Goal: Task Accomplishment & Management: Complete application form

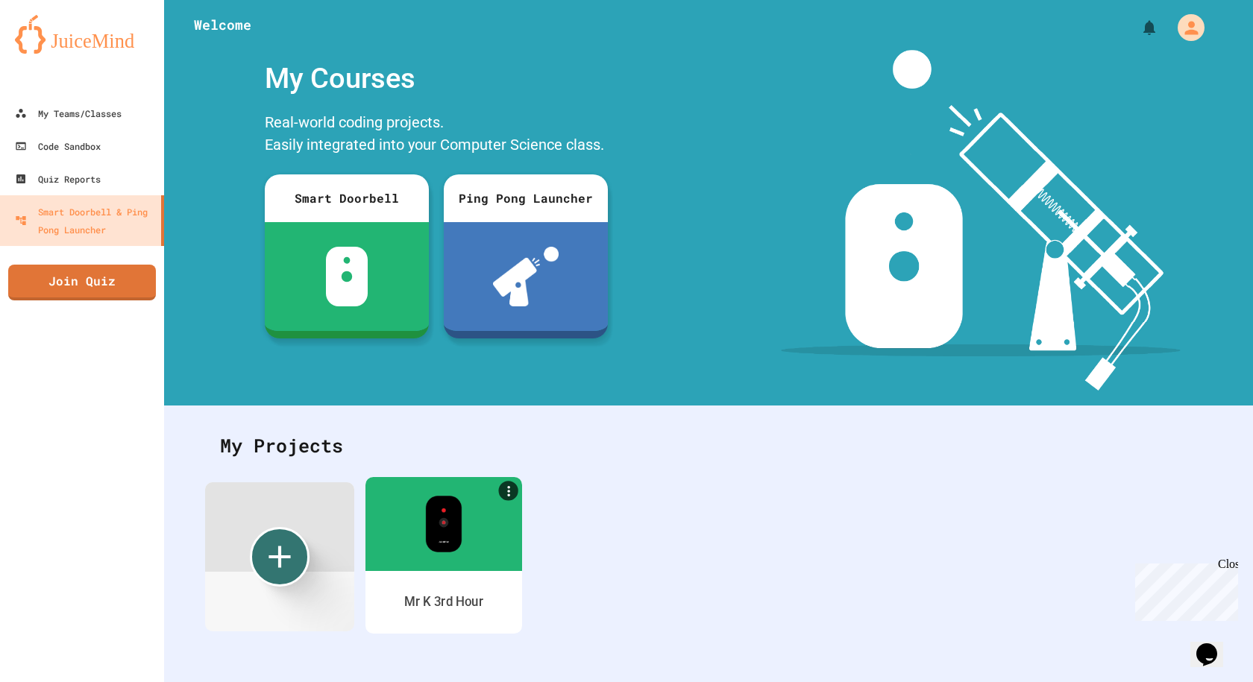
click at [406, 552] on div at bounding box center [443, 524] width 157 height 94
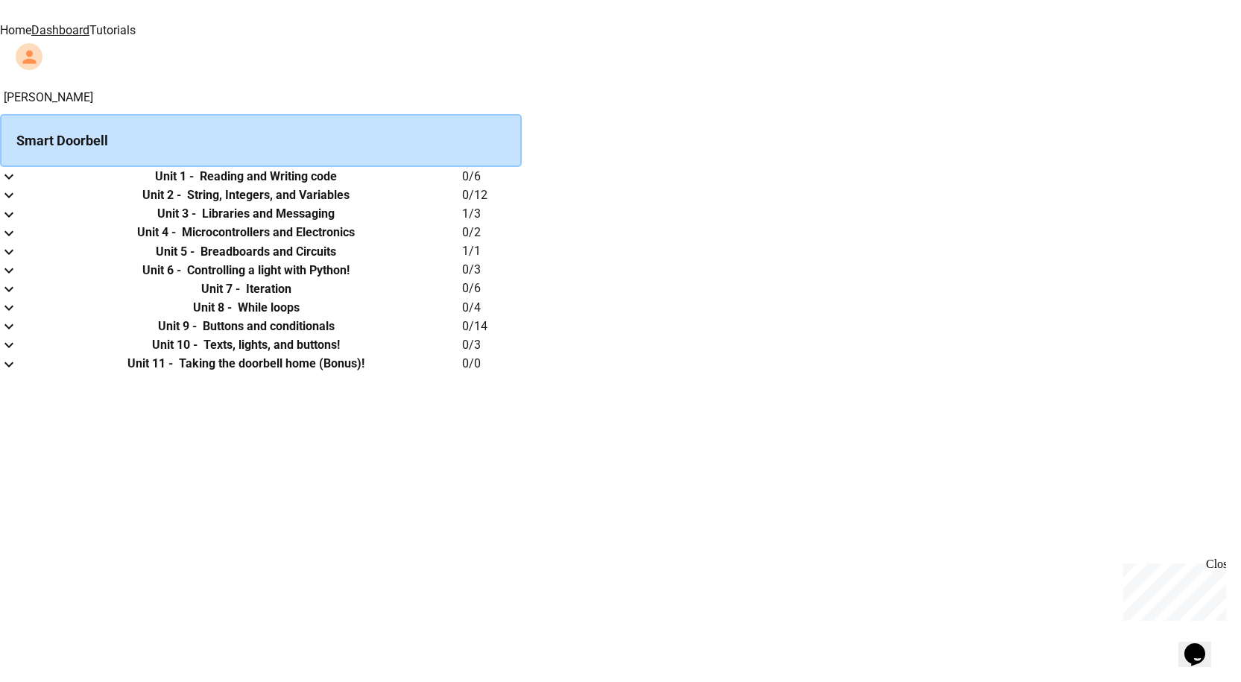
click at [337, 186] on h6 "Reading and Writing code" at bounding box center [268, 177] width 137 height 18
click at [18, 186] on icon "expand row" at bounding box center [9, 177] width 18 height 18
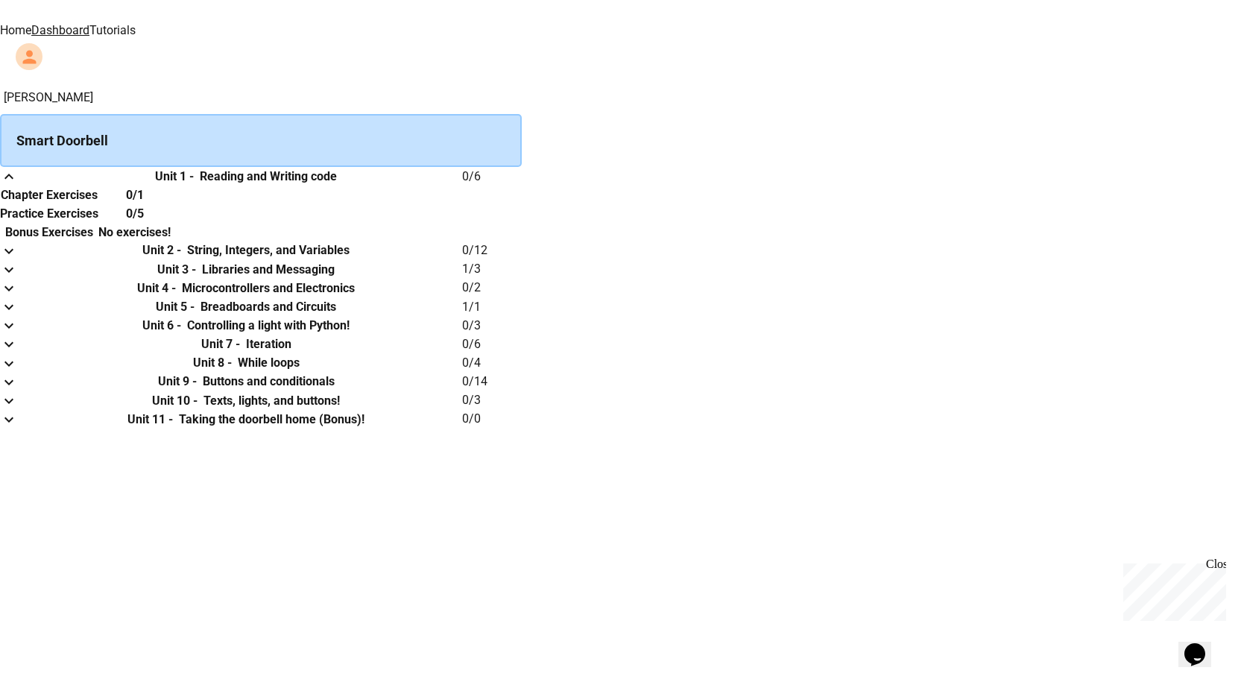
click at [98, 204] on h6 "Chapter Exercises" at bounding box center [49, 195] width 97 height 18
click at [171, 204] on th "0/1" at bounding box center [134, 195] width 72 height 19
click at [144, 204] on h6 "0/1" at bounding box center [135, 195] width 18 height 18
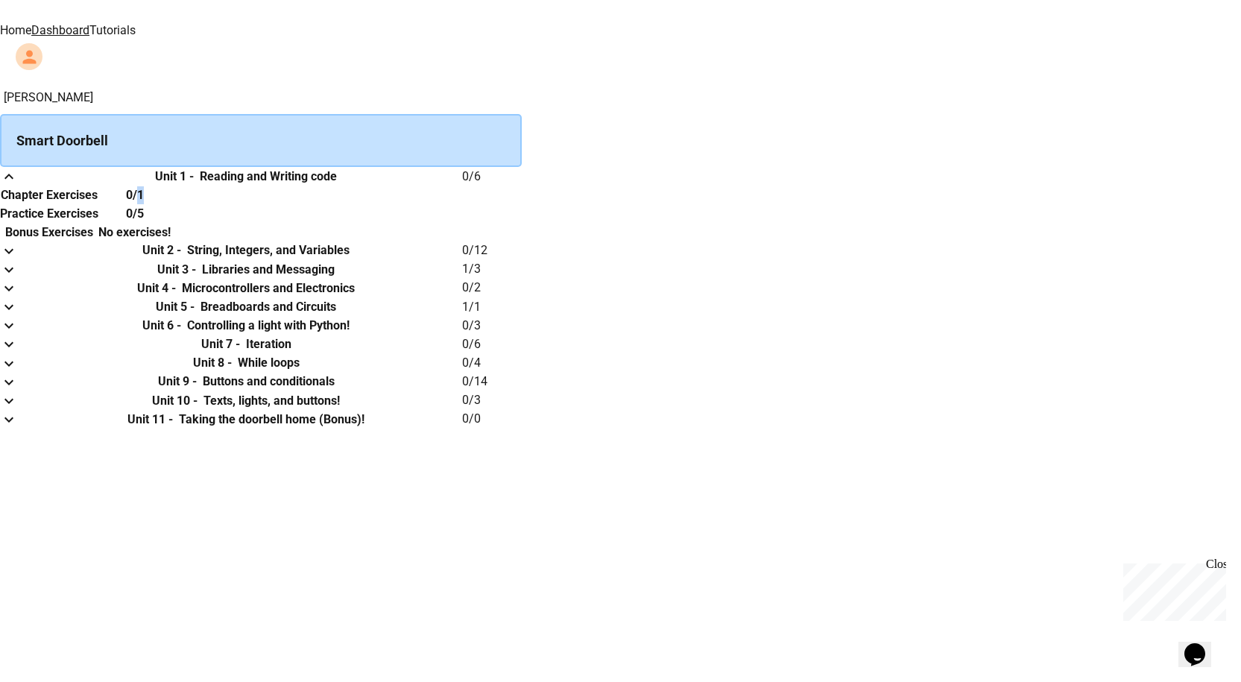
click at [144, 204] on h6 "0/1" at bounding box center [135, 195] width 18 height 18
click at [98, 223] on th "Practice Exercises" at bounding box center [49, 213] width 98 height 19
click at [98, 204] on h6 "Chapter Exercises" at bounding box center [49, 195] width 97 height 18
click at [194, 186] on h6 "Unit 1 -" at bounding box center [174, 177] width 39 height 18
click at [18, 186] on button "expand row" at bounding box center [9, 176] width 18 height 19
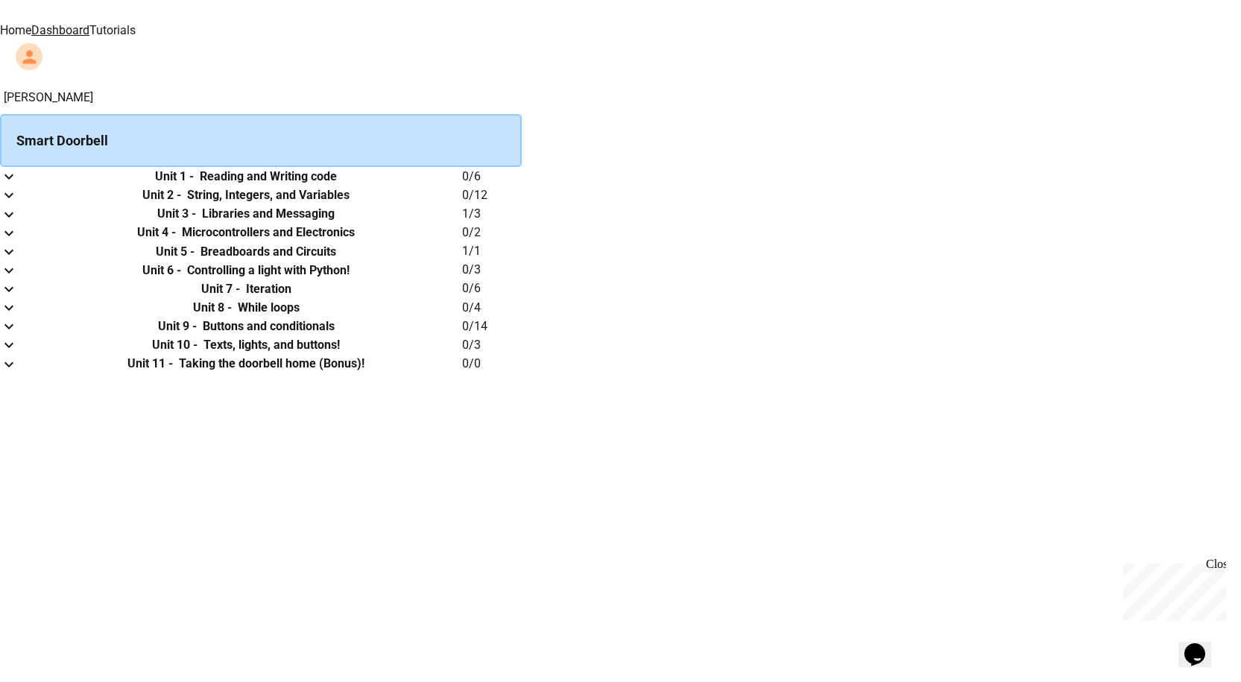
click at [337, 185] on h6 "Reading and Writing code" at bounding box center [268, 177] width 137 height 18
click at [30, 173] on td "collapsible table" at bounding box center [15, 176] width 30 height 19
click at [18, 182] on icon "expand row" at bounding box center [9, 177] width 18 height 18
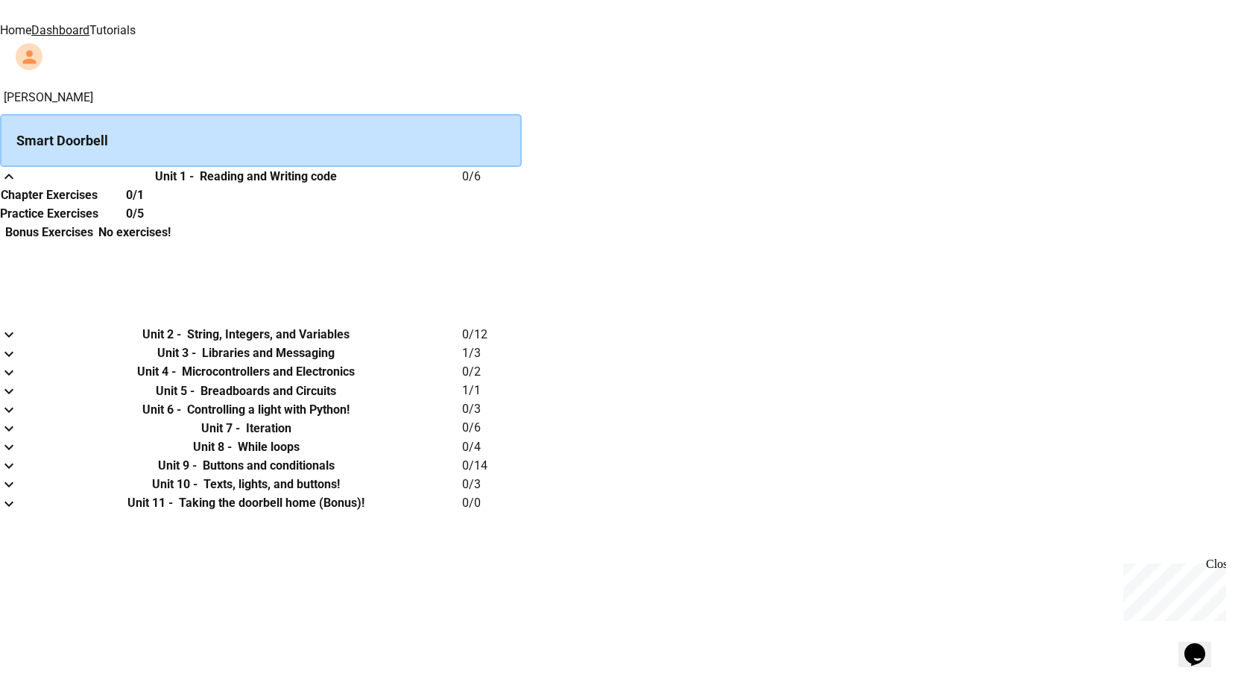
click at [442, 114] on div "Smart Doorbell" at bounding box center [261, 140] width 522 height 53
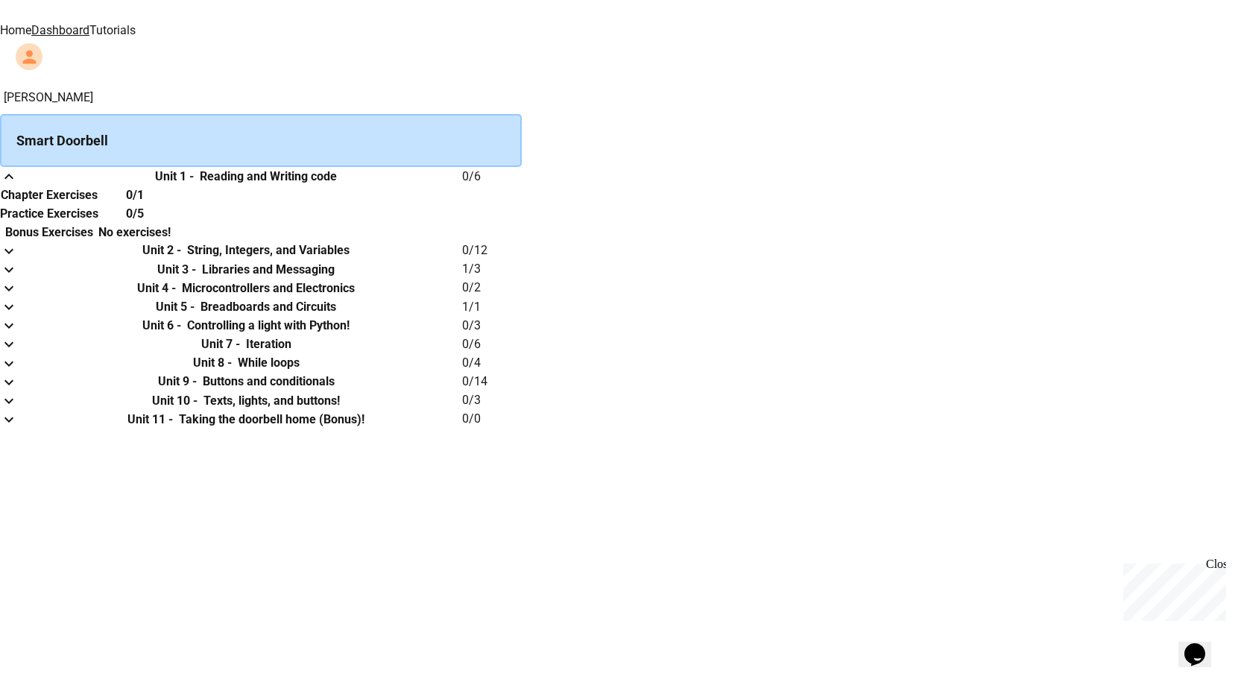
click at [462, 136] on div "Smart Doorbell" at bounding box center [261, 140] width 522 height 53
click at [194, 186] on h6 "Unit 1 -" at bounding box center [174, 177] width 39 height 18
click at [462, 175] on th "Unit 1 - Reading and Writing code" at bounding box center [246, 176] width 432 height 19
click at [337, 181] on h6 "Reading and Writing code" at bounding box center [268, 177] width 137 height 18
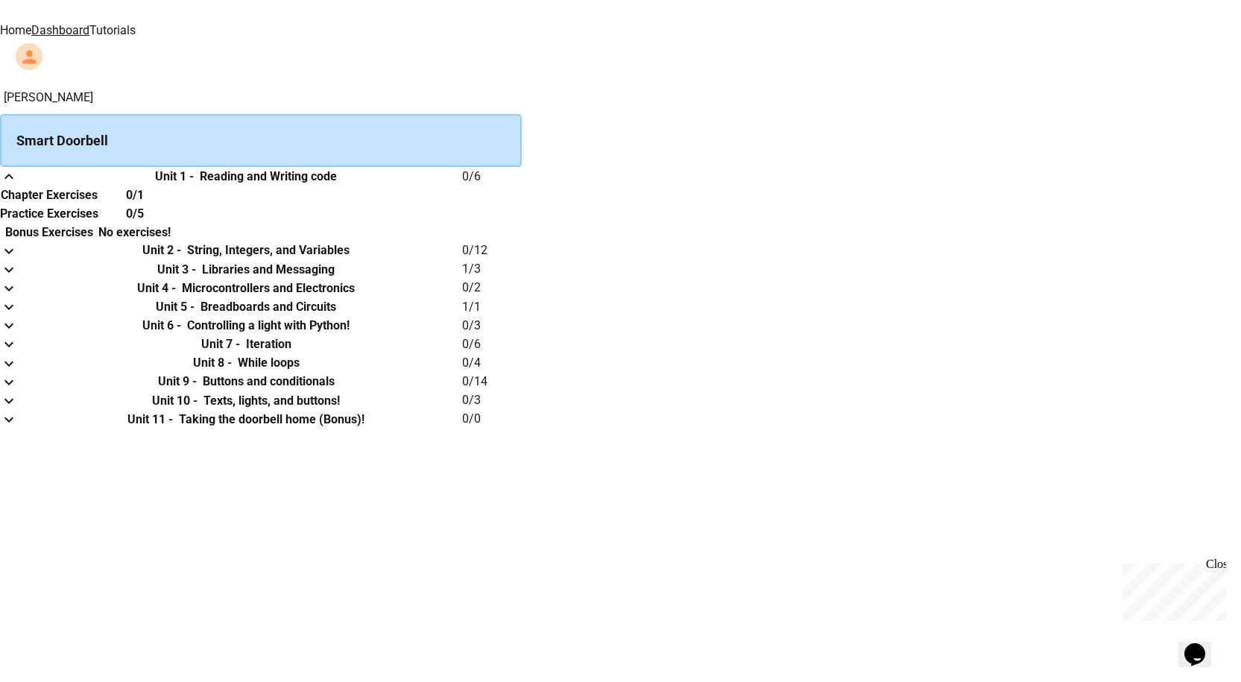
click at [337, 184] on h6 "Reading and Writing code" at bounding box center [268, 177] width 137 height 18
click at [98, 204] on h6 "Chapter Exercises" at bounding box center [49, 195] width 97 height 18
click at [98, 204] on th "Chapter Exercises" at bounding box center [49, 195] width 98 height 19
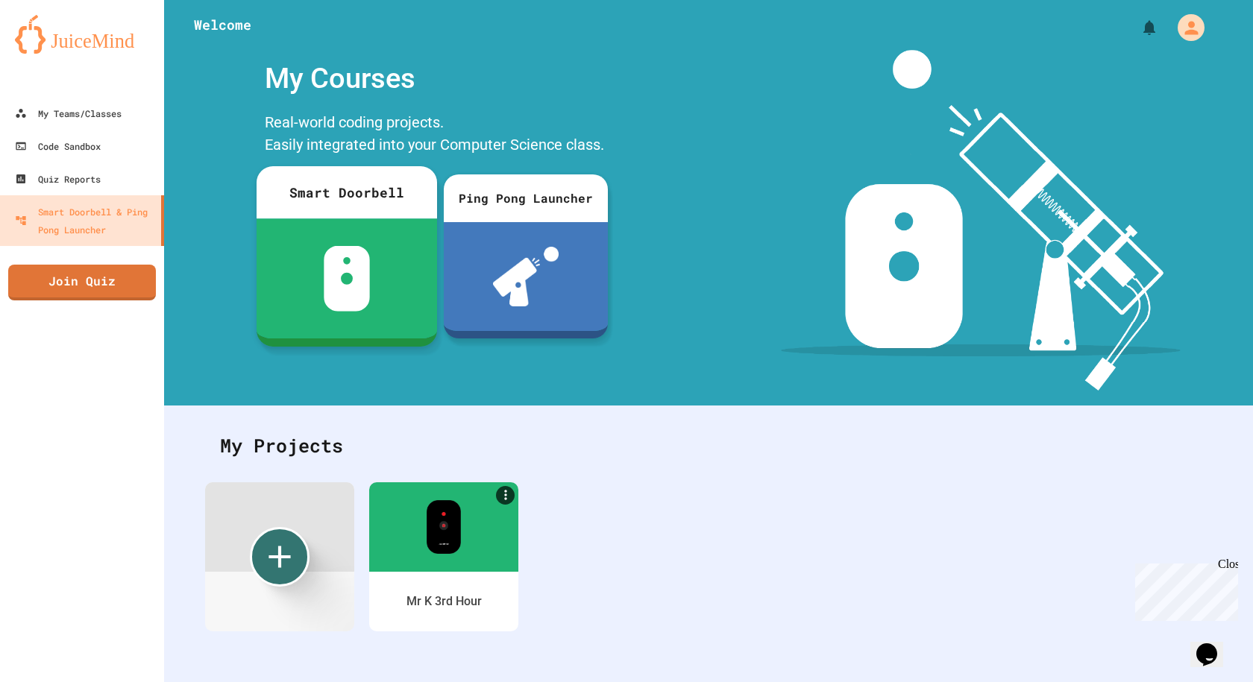
click at [369, 236] on div at bounding box center [346, 278] width 180 height 120
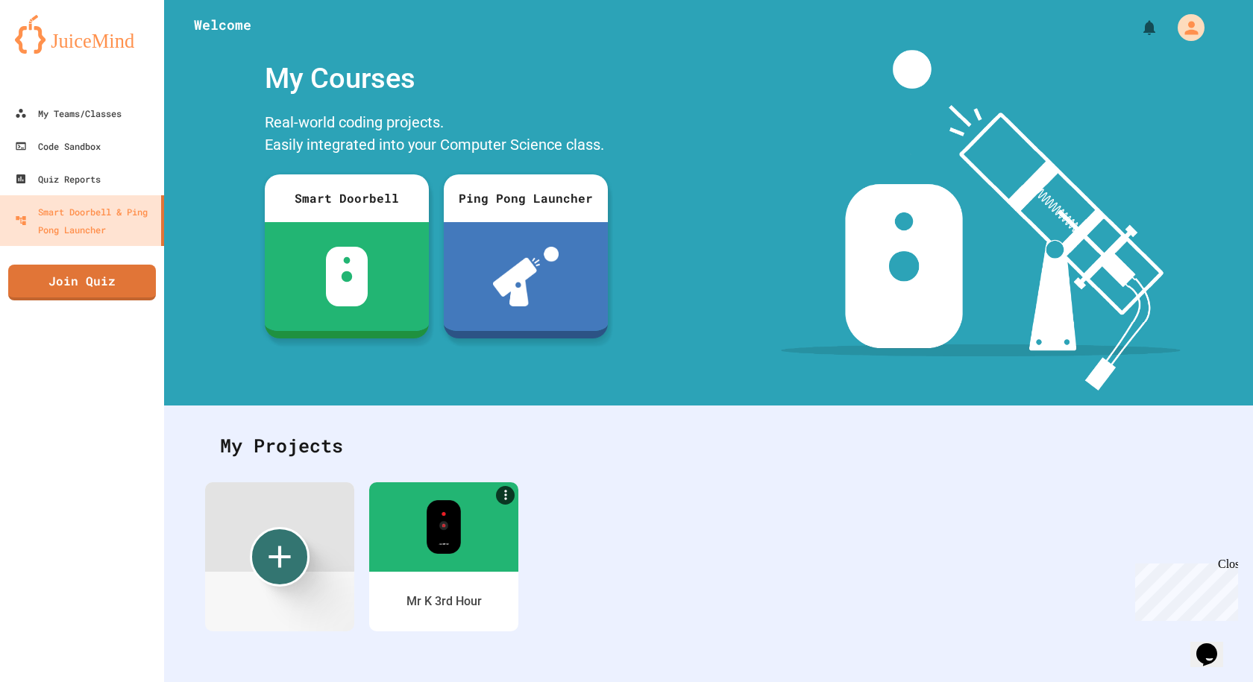
type input "******"
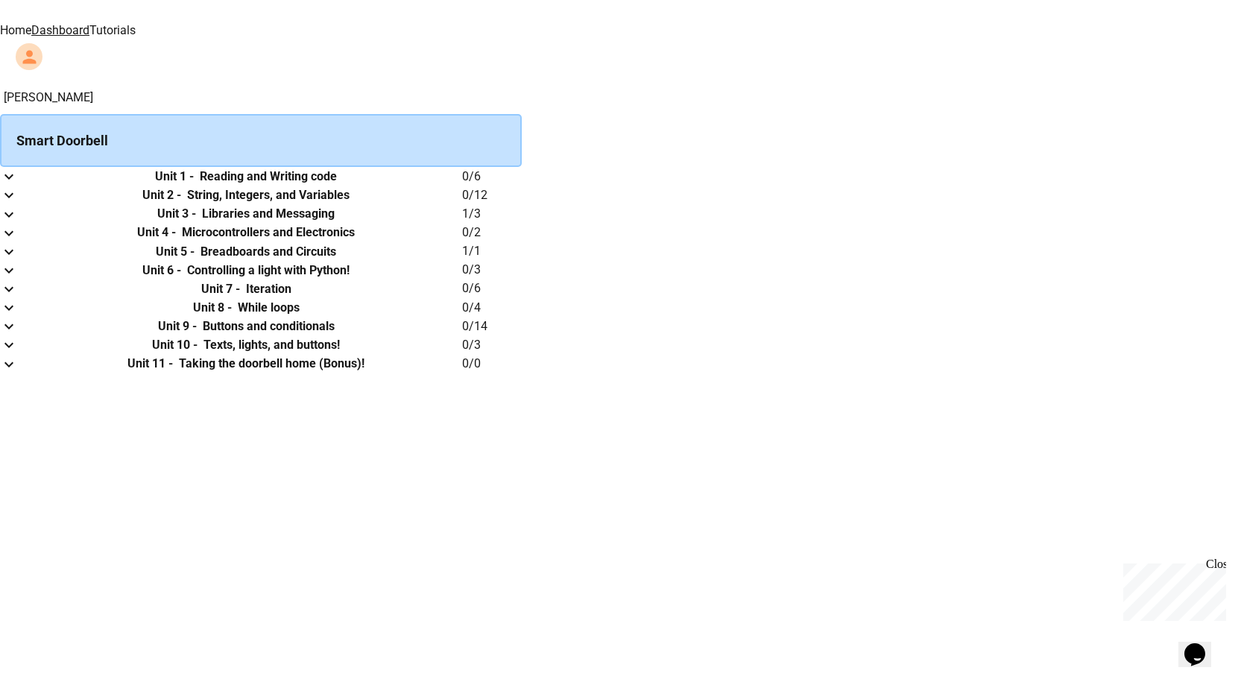
click at [18, 184] on icon "expand row" at bounding box center [9, 177] width 18 height 18
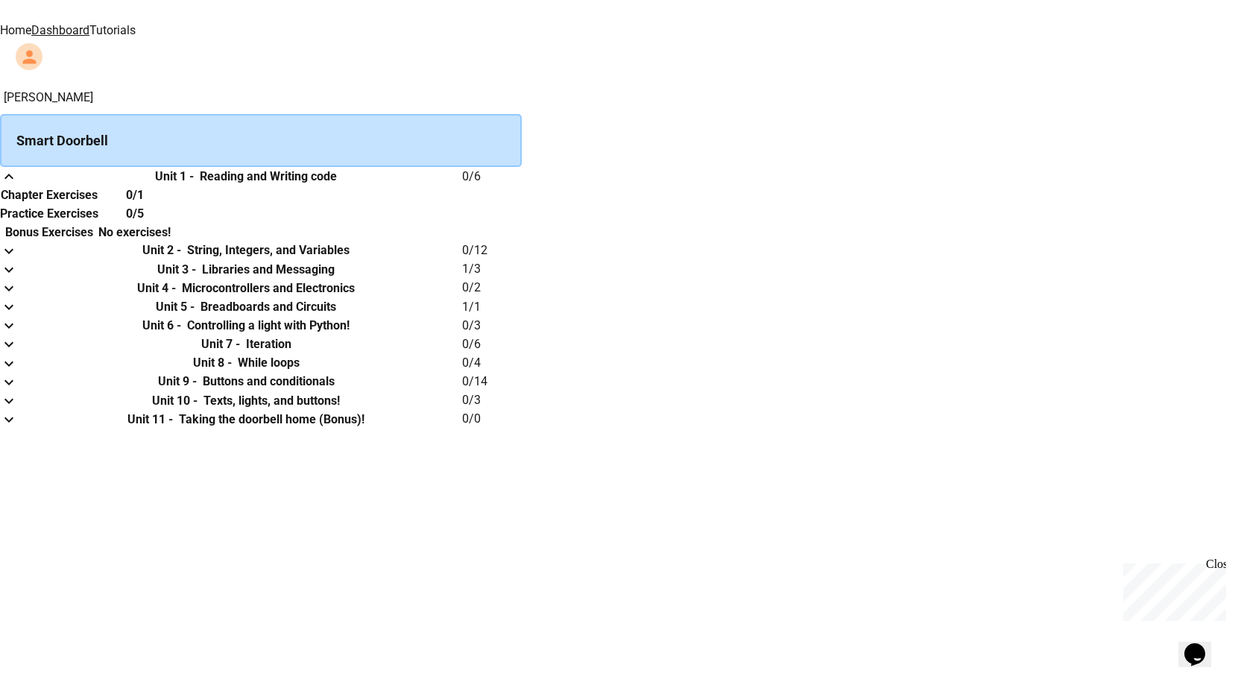
click at [337, 186] on h6 "Reading and Writing code" at bounding box center [268, 177] width 137 height 18
drag, startPoint x: 617, startPoint y: 195, endPoint x: 632, endPoint y: 198, distance: 14.3
click at [462, 186] on th "Unit 1 - Reading and Writing code" at bounding box center [246, 176] width 432 height 19
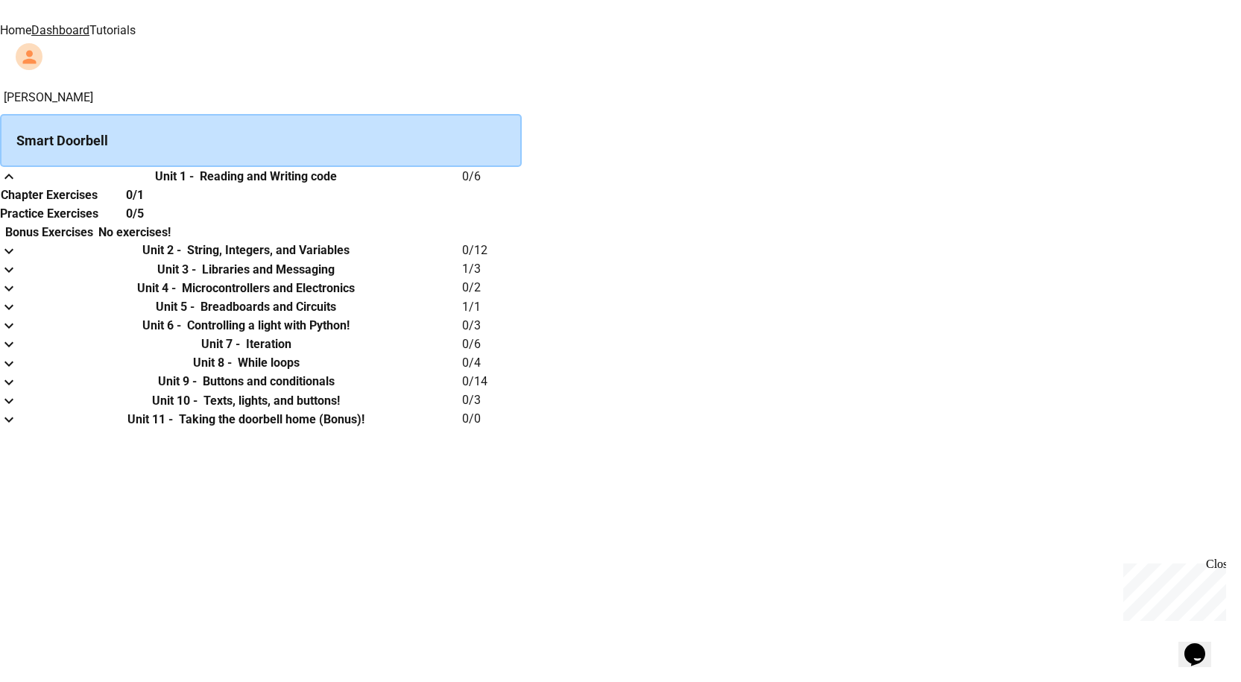
click at [462, 186] on th "Unit 1 - Reading and Writing code" at bounding box center [246, 176] width 432 height 19
click at [98, 242] on th "Bonus Exercises" at bounding box center [49, 232] width 98 height 19
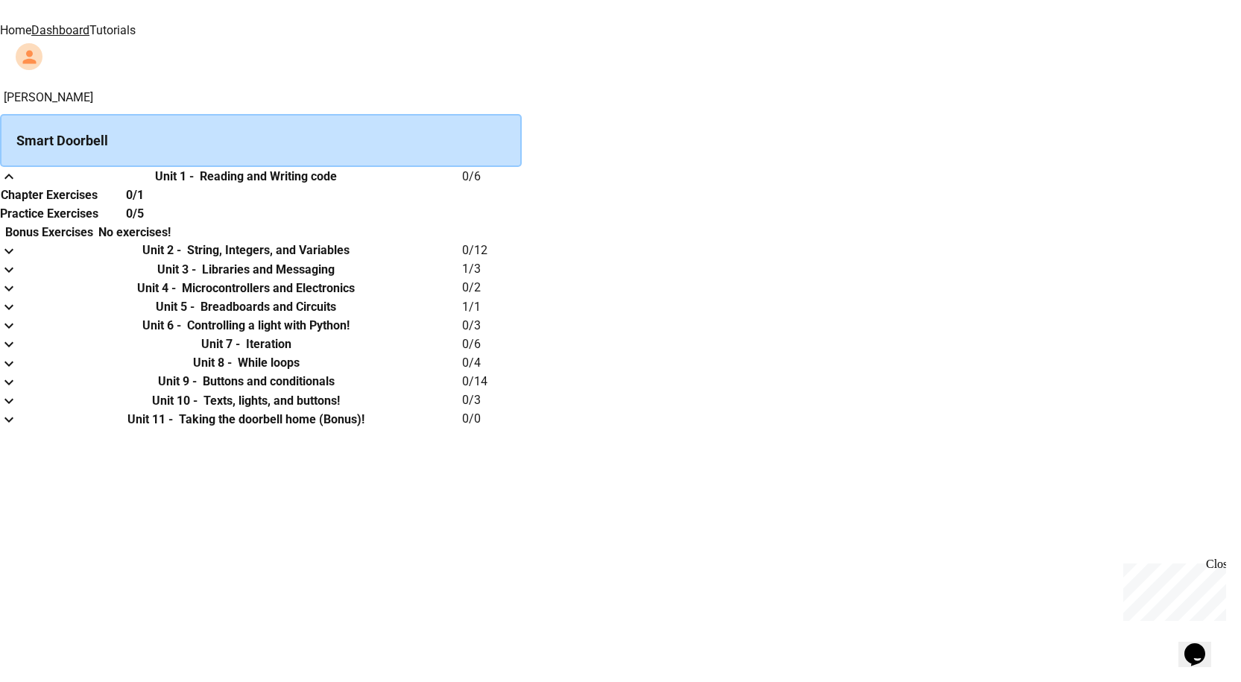
click at [171, 223] on div "0/5" at bounding box center [134, 213] width 72 height 19
click at [171, 204] on div "0/1" at bounding box center [134, 195] width 72 height 19
click at [439, 123] on div "Smart Doorbell" at bounding box center [261, 140] width 522 height 53
click at [488, 130] on div "Smart Doorbell" at bounding box center [261, 140] width 522 height 53
click at [337, 183] on h6 "Reading and Writing code" at bounding box center [268, 177] width 137 height 18
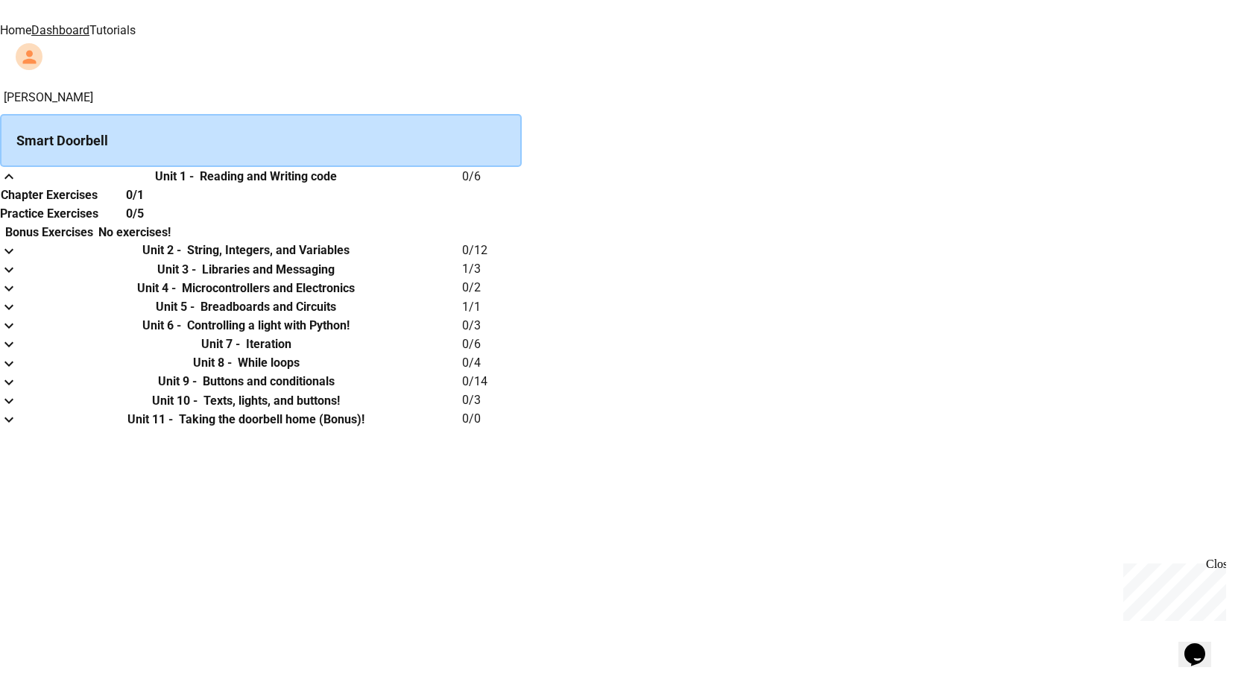
click at [462, 186] on th "Unit 1 - Reading and Writing code" at bounding box center [246, 176] width 432 height 19
click at [462, 179] on th "Unit 1 - Reading and Writing code" at bounding box center [246, 176] width 432 height 19
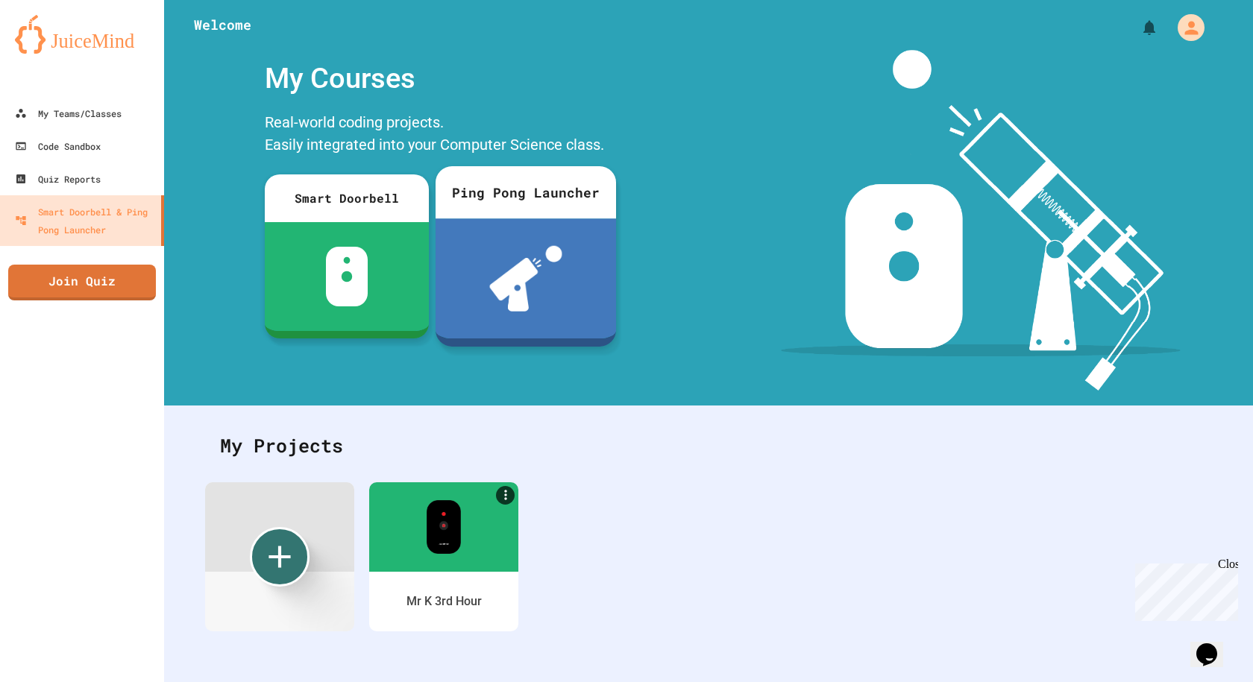
scroll to position [9, 0]
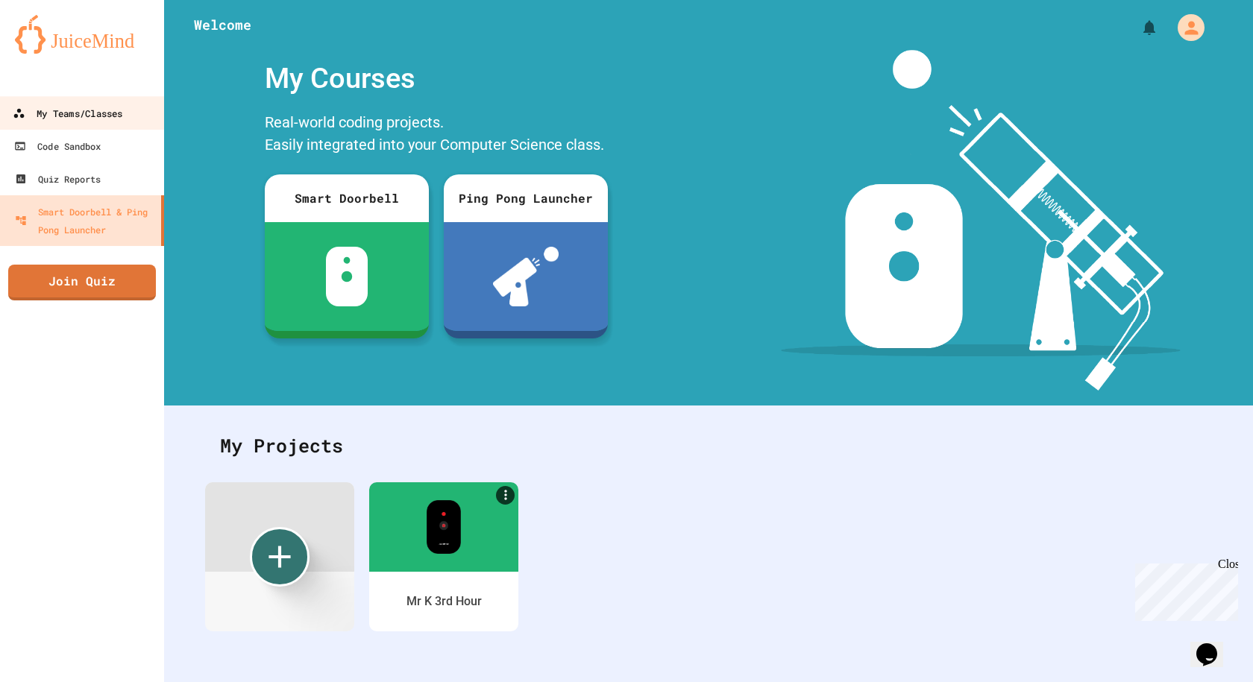
click at [106, 114] on div "My Teams/Classes" at bounding box center [68, 113] width 110 height 19
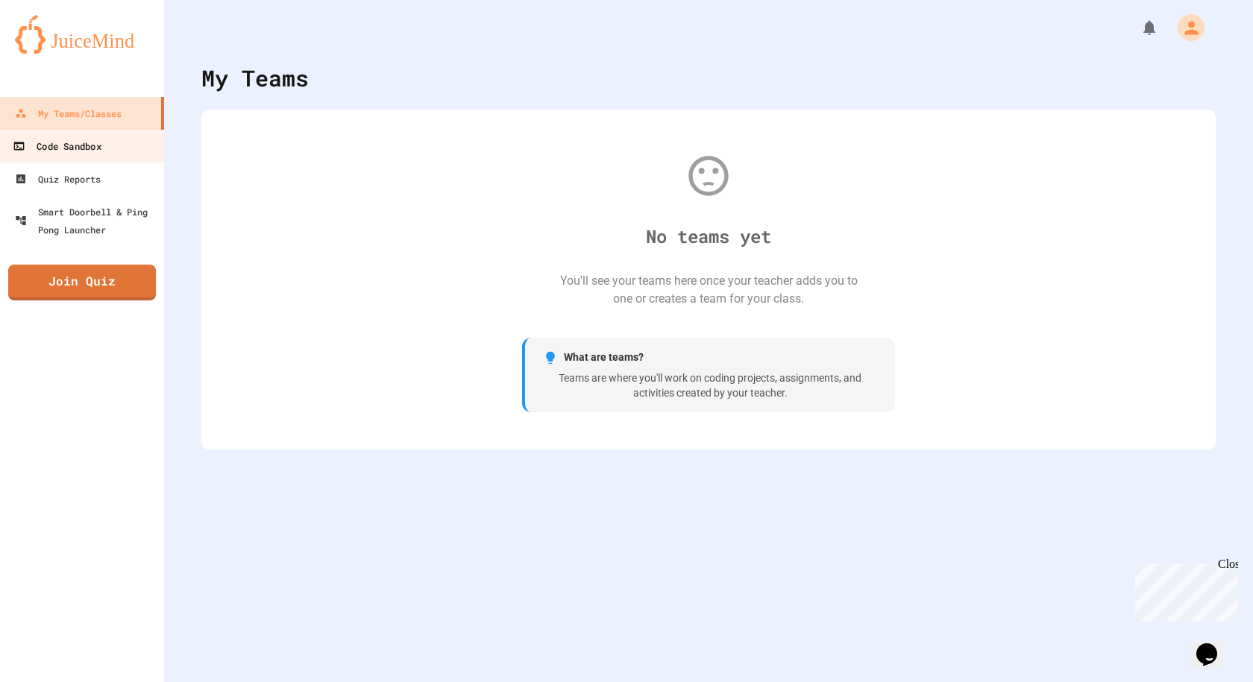
click at [86, 158] on link "Code Sandbox" at bounding box center [82, 146] width 169 height 34
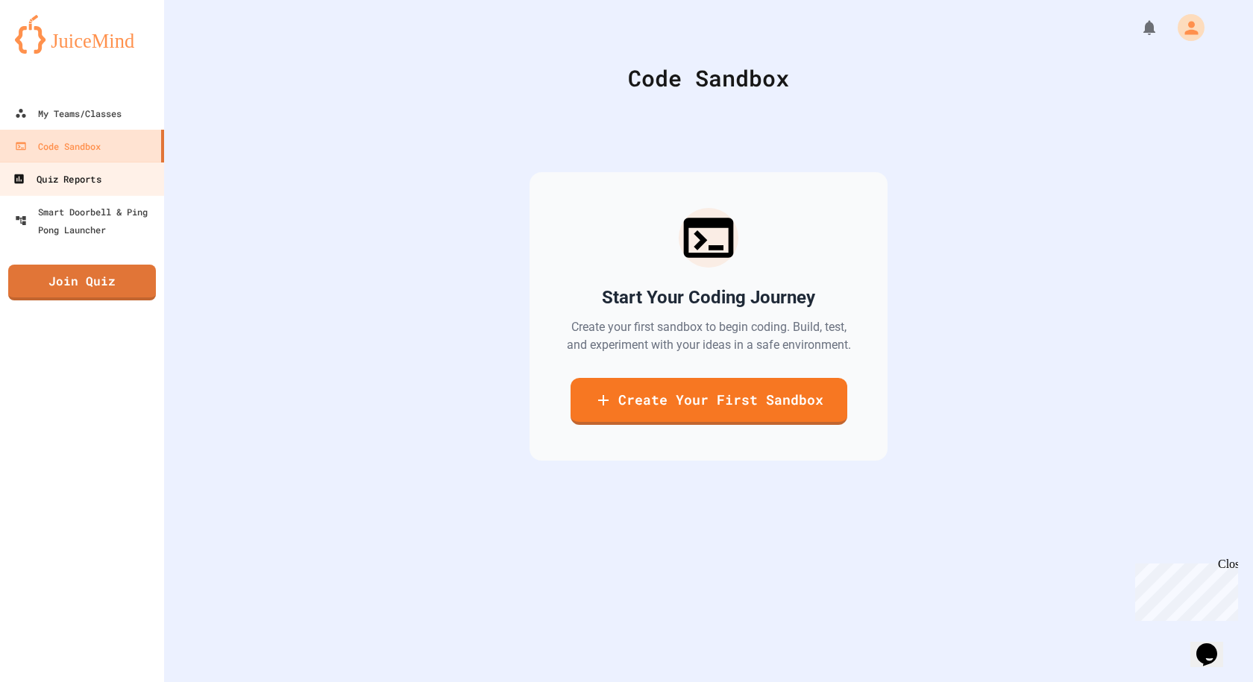
click at [92, 177] on div "Quiz Reports" at bounding box center [57, 179] width 88 height 19
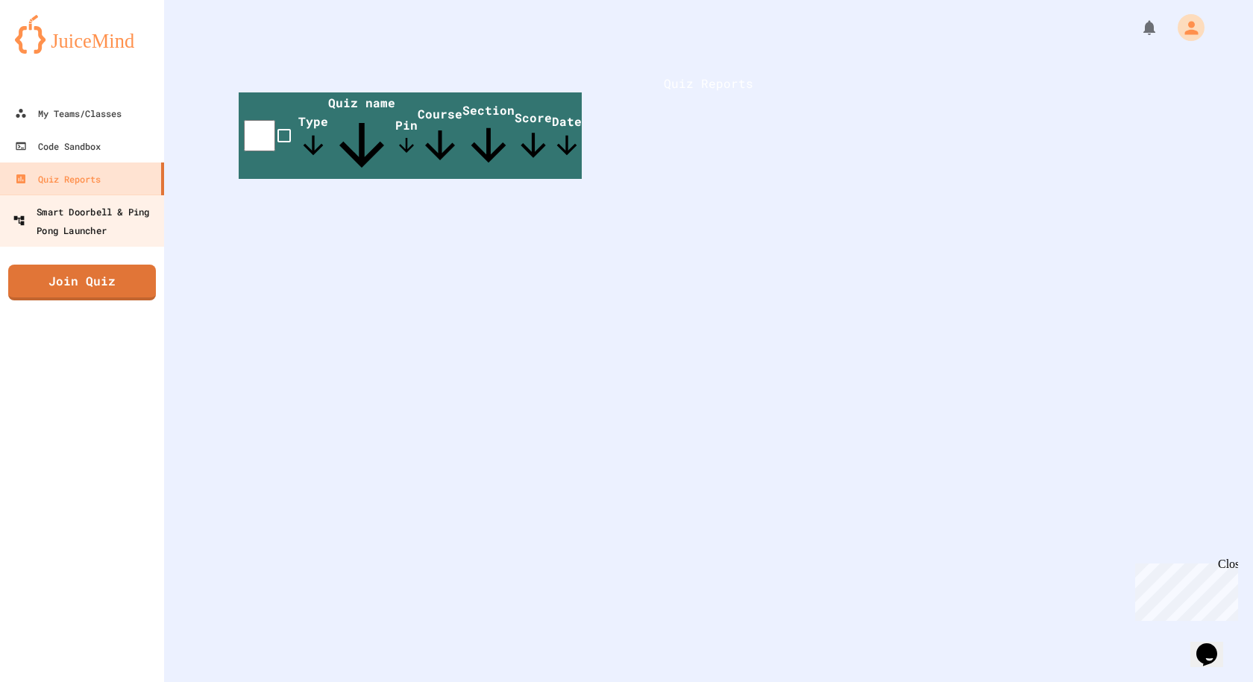
click at [83, 204] on div "Smart Doorbell & Ping Pong Launcher" at bounding box center [87, 220] width 148 height 37
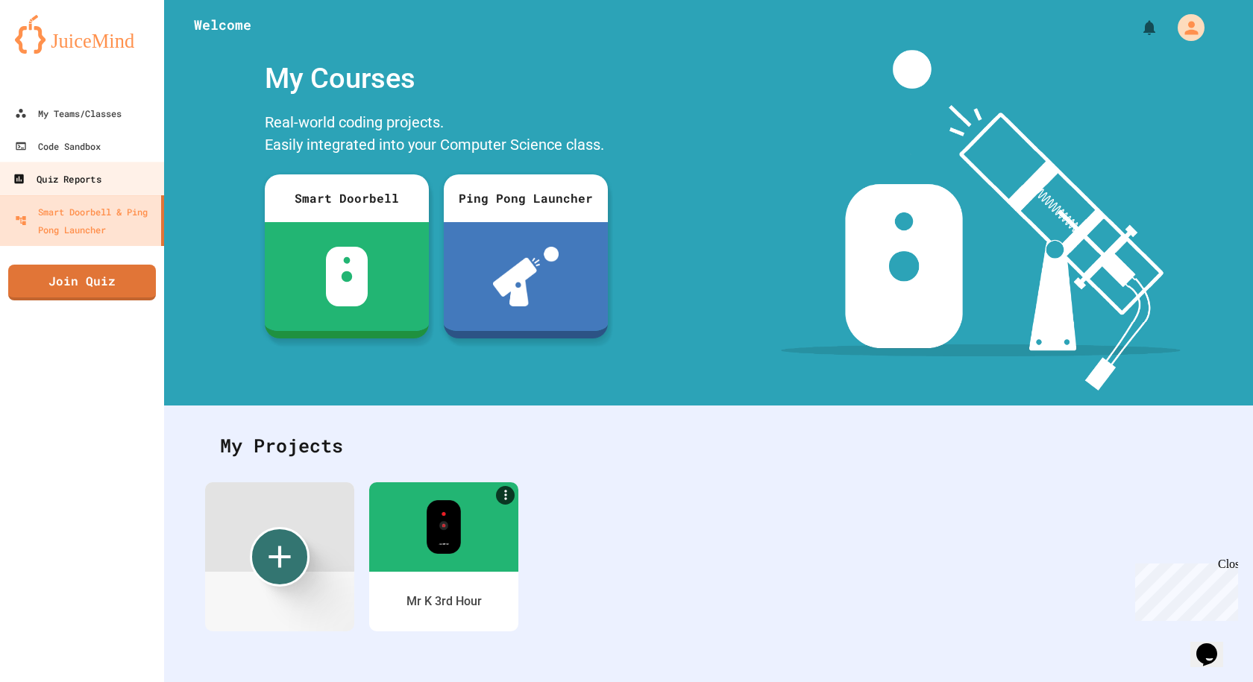
click at [87, 171] on div "Quiz Reports" at bounding box center [57, 179] width 88 height 19
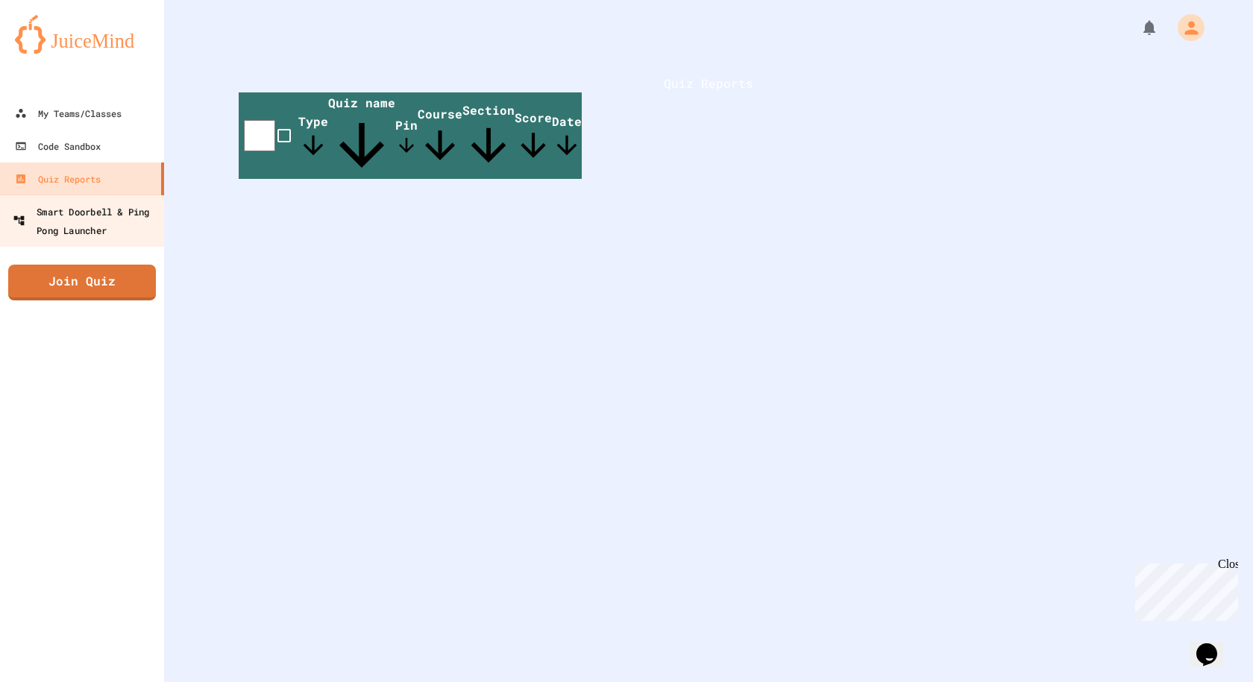
click at [84, 212] on div "Smart Doorbell & Ping Pong Launcher" at bounding box center [87, 220] width 148 height 37
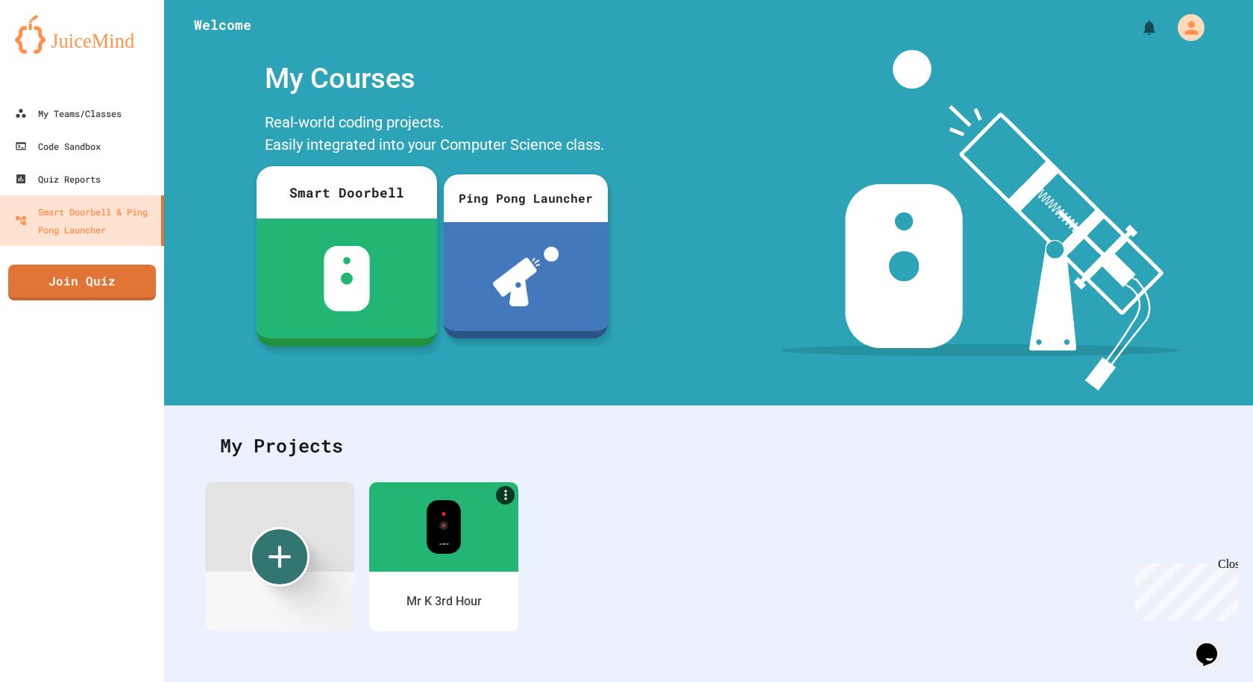
click at [319, 283] on div at bounding box center [346, 278] width 180 height 120
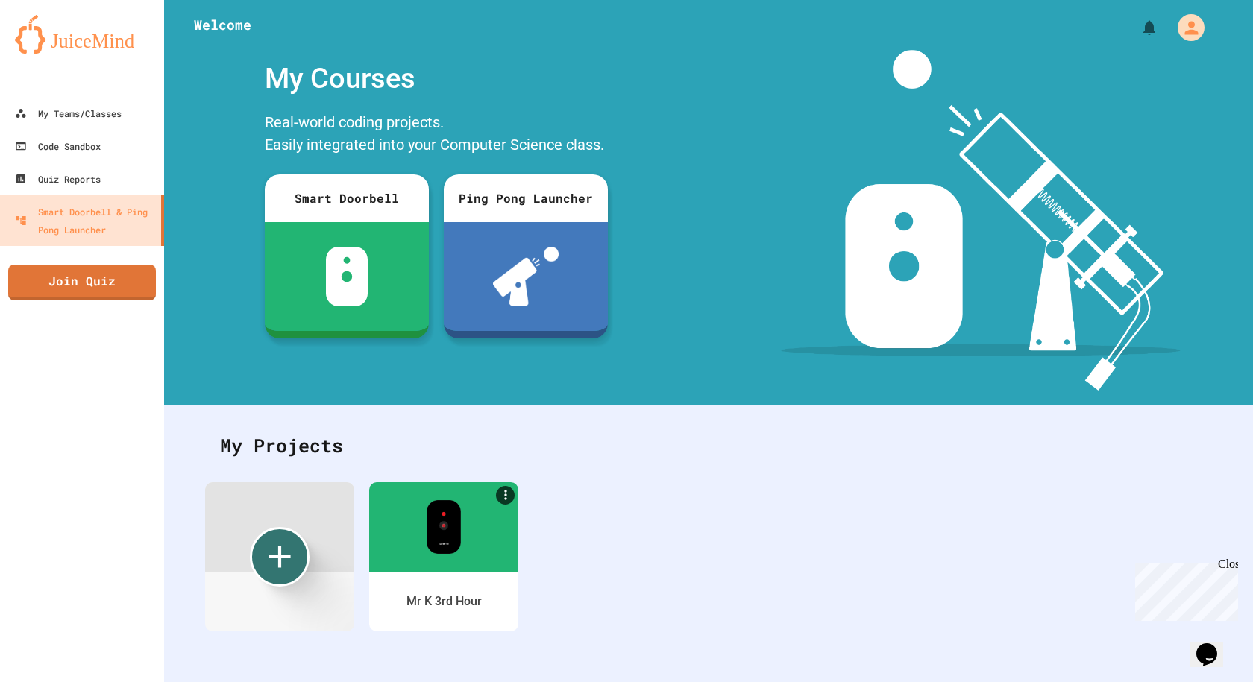
scroll to position [305, 0]
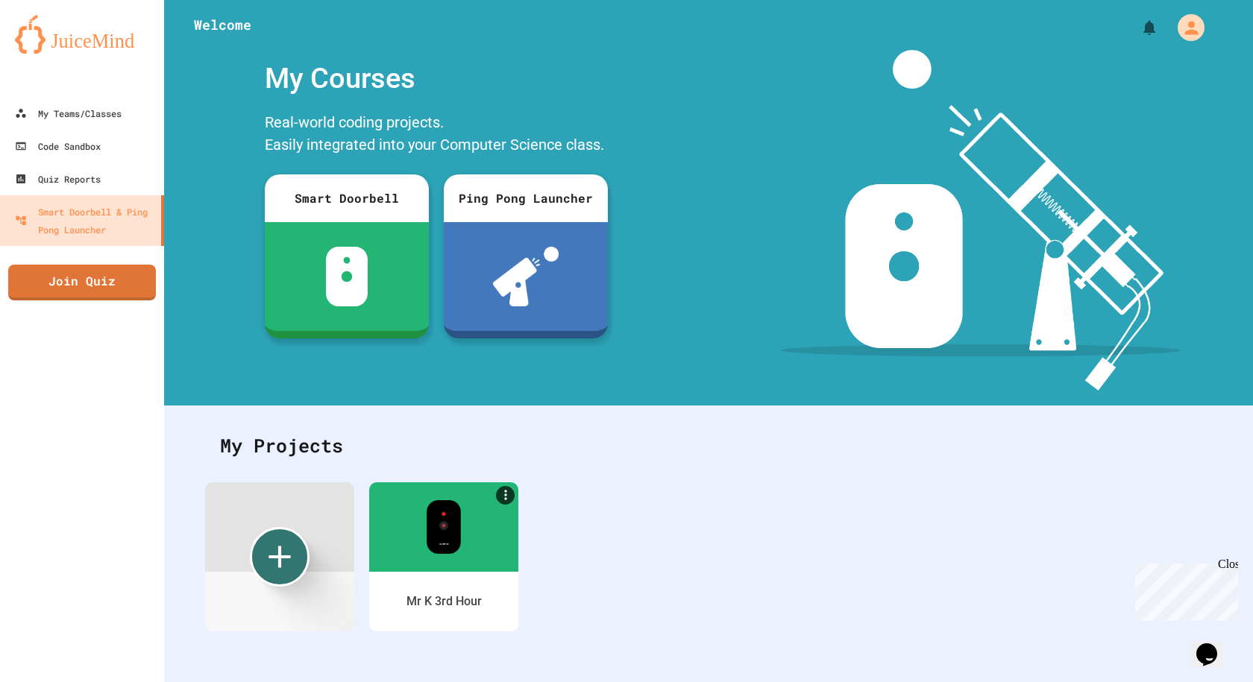
click at [247, 23] on div at bounding box center [708, 22] width 1089 height 45
click at [96, 45] on img at bounding box center [82, 34] width 134 height 39
click at [271, 544] on icon "Create new" at bounding box center [279, 557] width 45 height 45
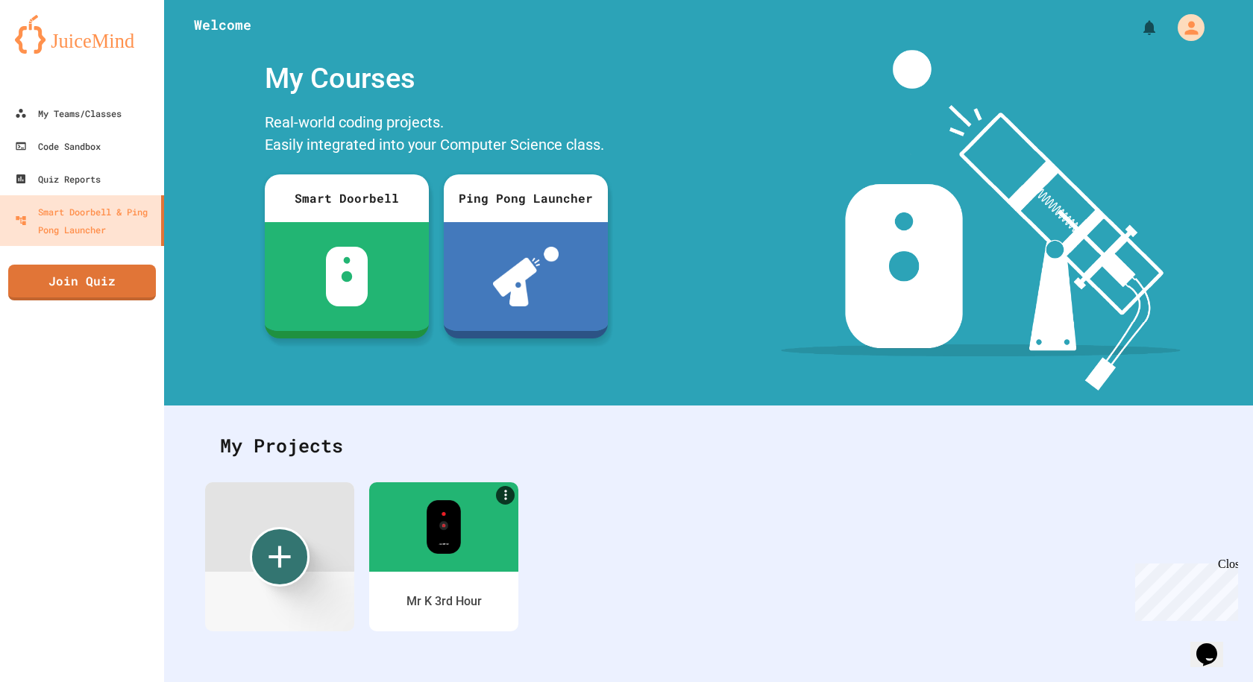
click at [101, 119] on div "My Teams/Classes" at bounding box center [68, 113] width 110 height 19
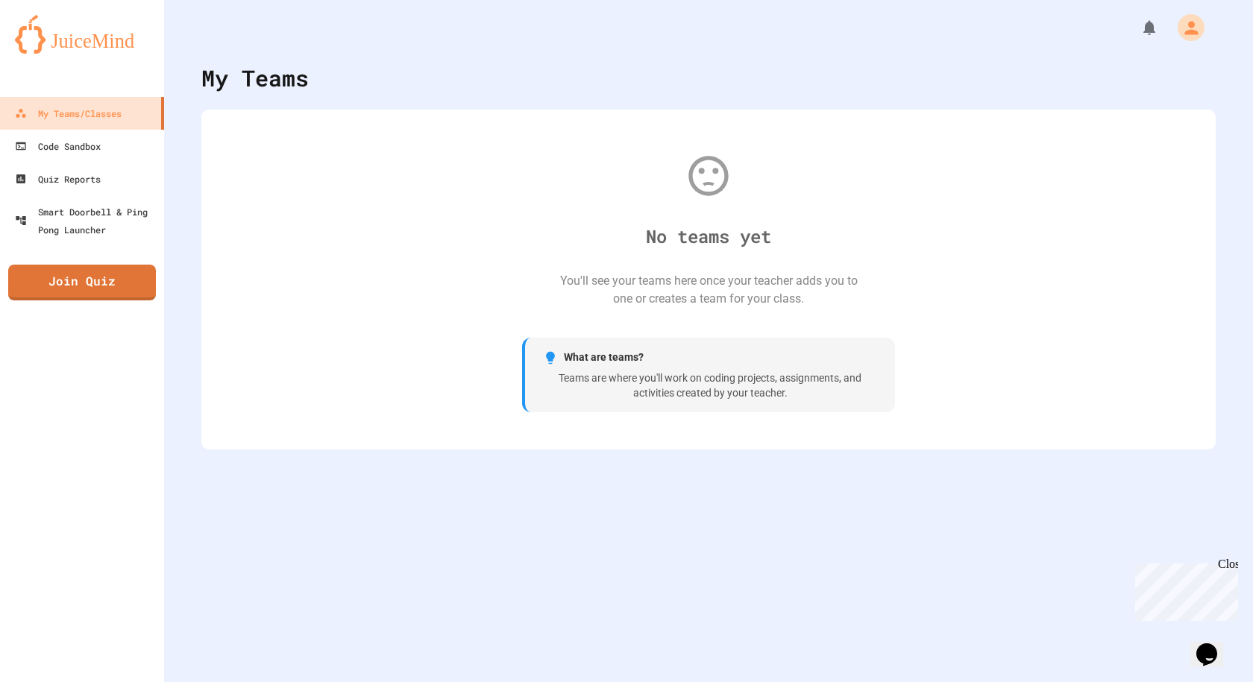
click at [761, 274] on div "No teams yet You'll see your teams here once your teacher adds you to one or cr…" at bounding box center [708, 280] width 984 height 310
click at [741, 220] on div "No teams yet You'll see your teams here once your teacher adds you to one or cr…" at bounding box center [708, 280] width 984 height 310
click at [87, 160] on link "Code Sandbox" at bounding box center [82, 146] width 164 height 33
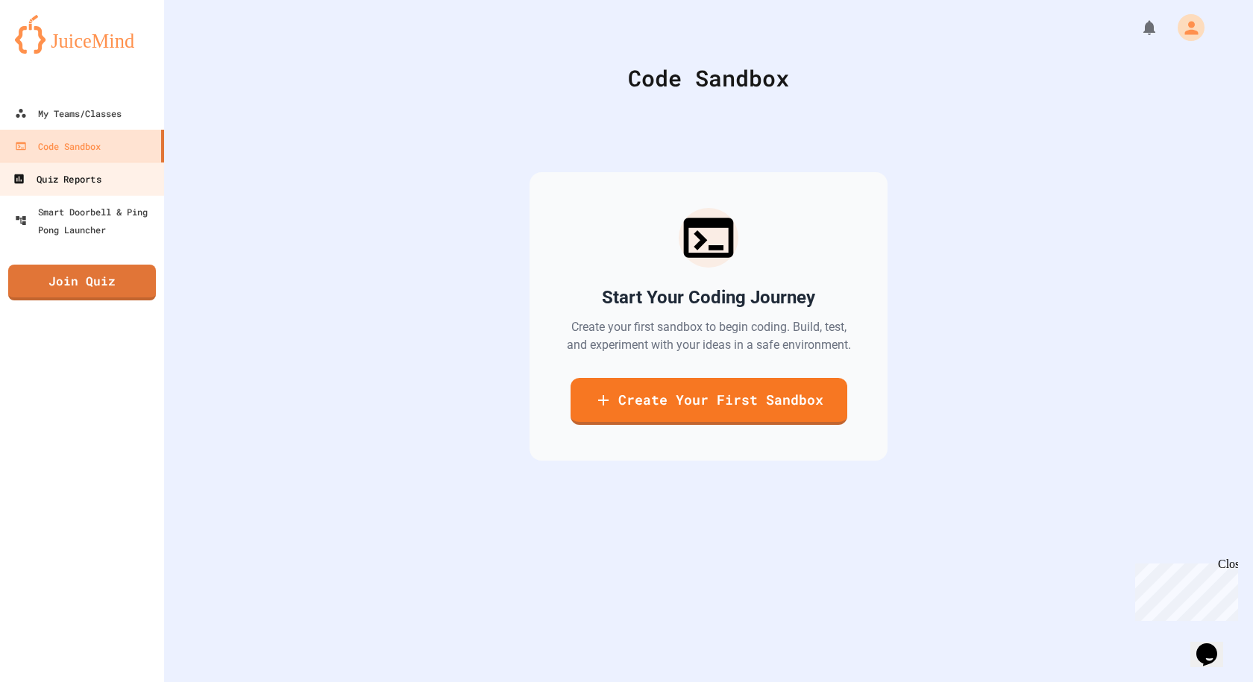
click at [93, 184] on div "Quiz Reports" at bounding box center [57, 179] width 88 height 19
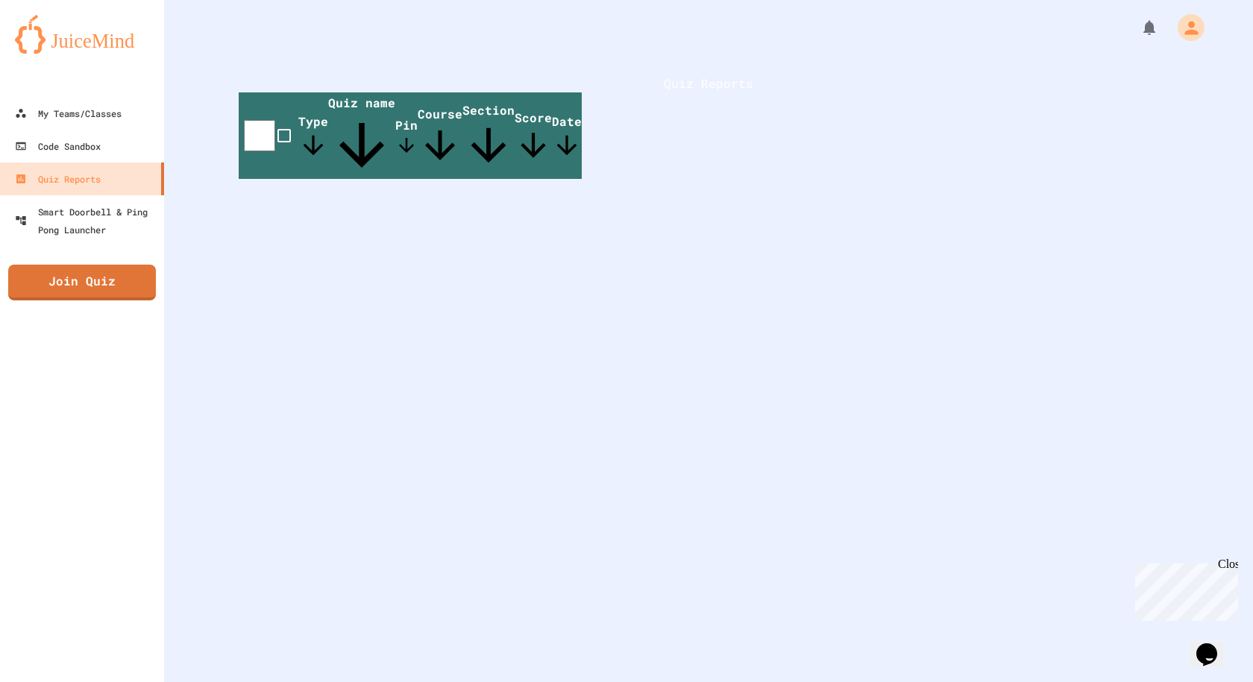
click at [395, 160] on th "Quiz name" at bounding box center [361, 135] width 67 height 86
click at [395, 148] on th "Quiz name" at bounding box center [361, 135] width 67 height 86
click at [395, 141] on span "Quiz name" at bounding box center [361, 137] width 67 height 84
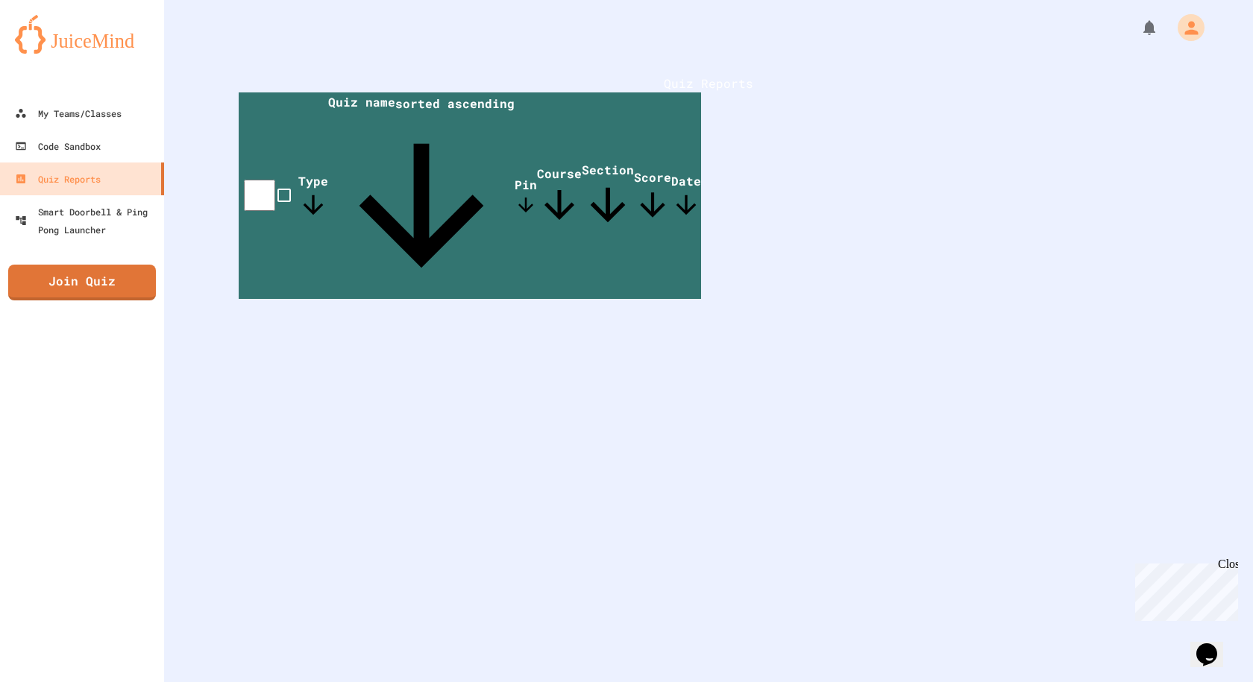
click at [465, 141] on icon at bounding box center [421, 206] width 186 height 186
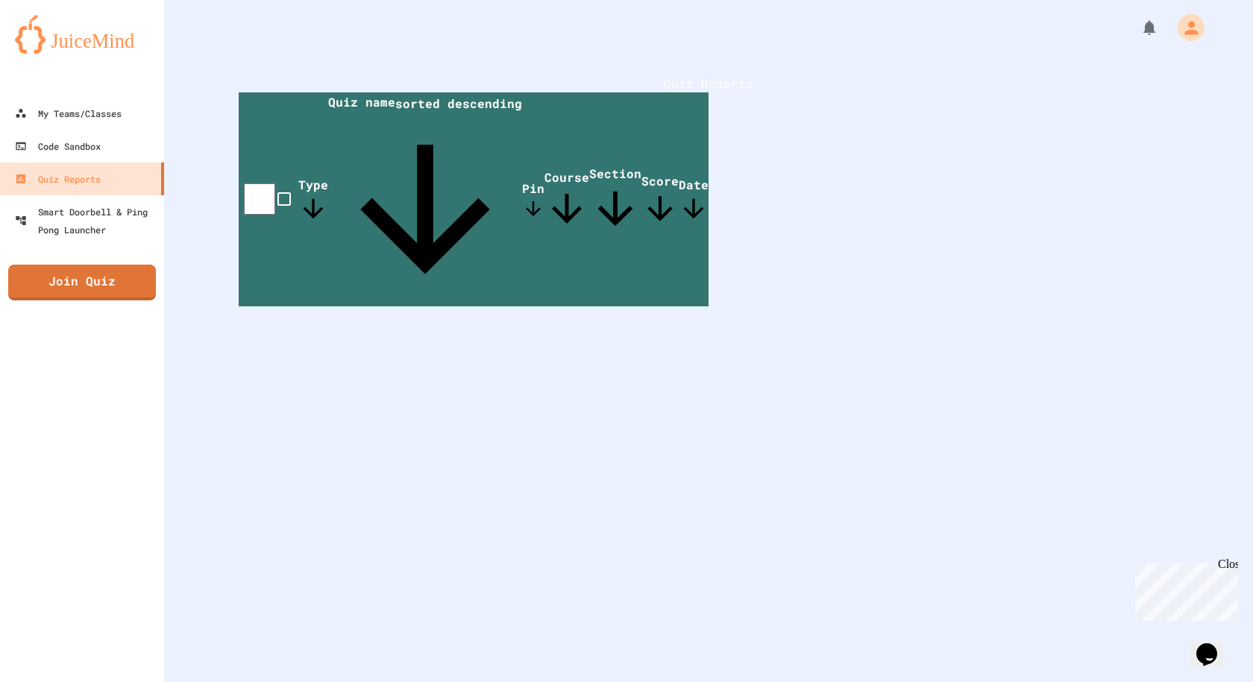
click at [465, 141] on icon at bounding box center [425, 210] width 194 height 194
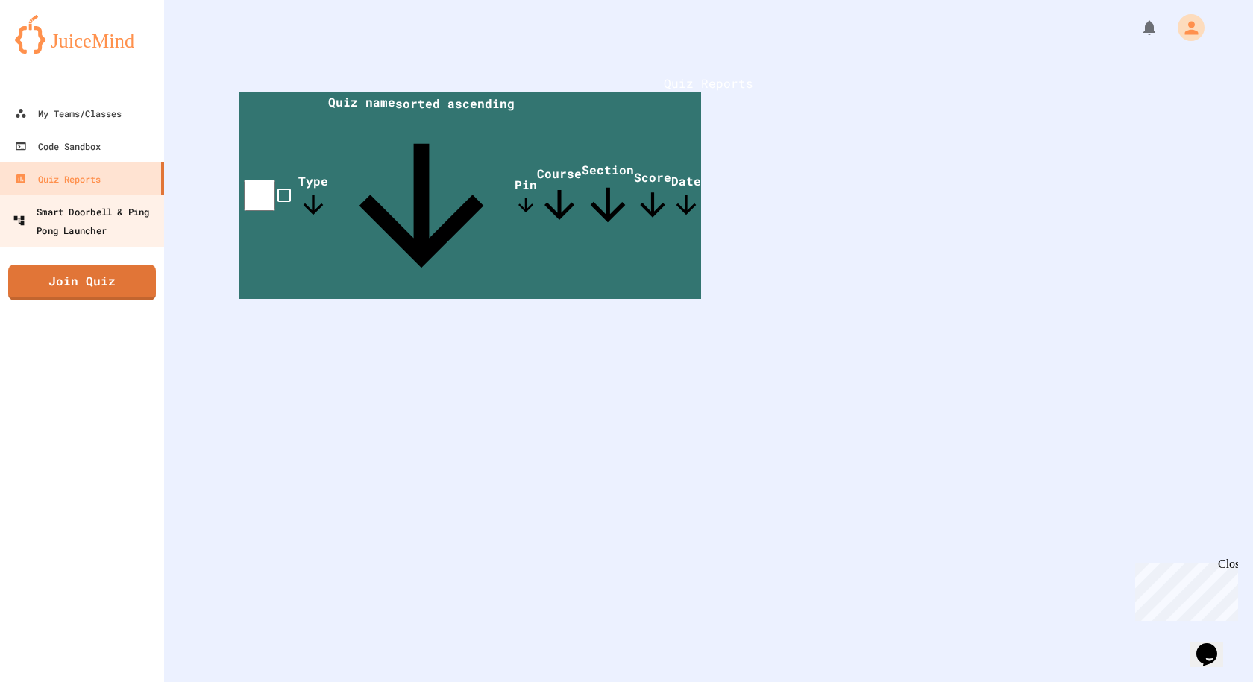
click at [108, 227] on div "Smart Doorbell & Ping Pong Launcher" at bounding box center [87, 220] width 148 height 37
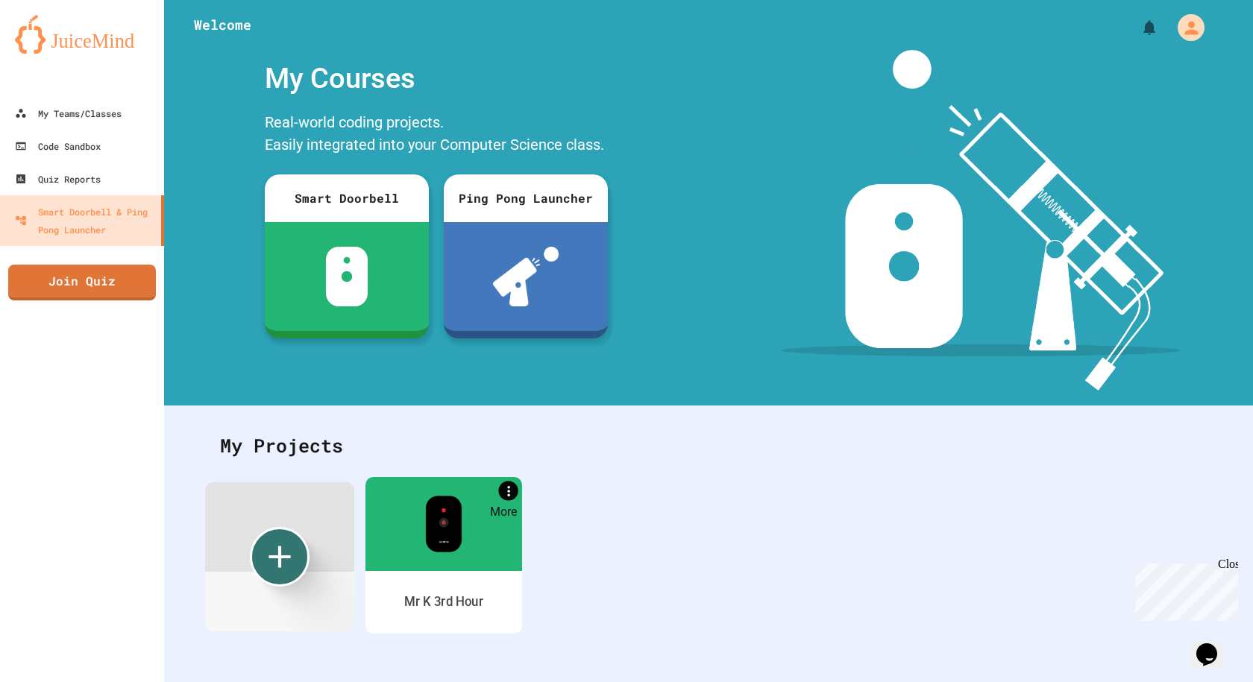
click at [504, 491] on icon "More" at bounding box center [508, 490] width 16 height 16
click at [427, 681] on div at bounding box center [626, 684] width 1253 height 0
click at [442, 558] on div at bounding box center [443, 523] width 157 height 94
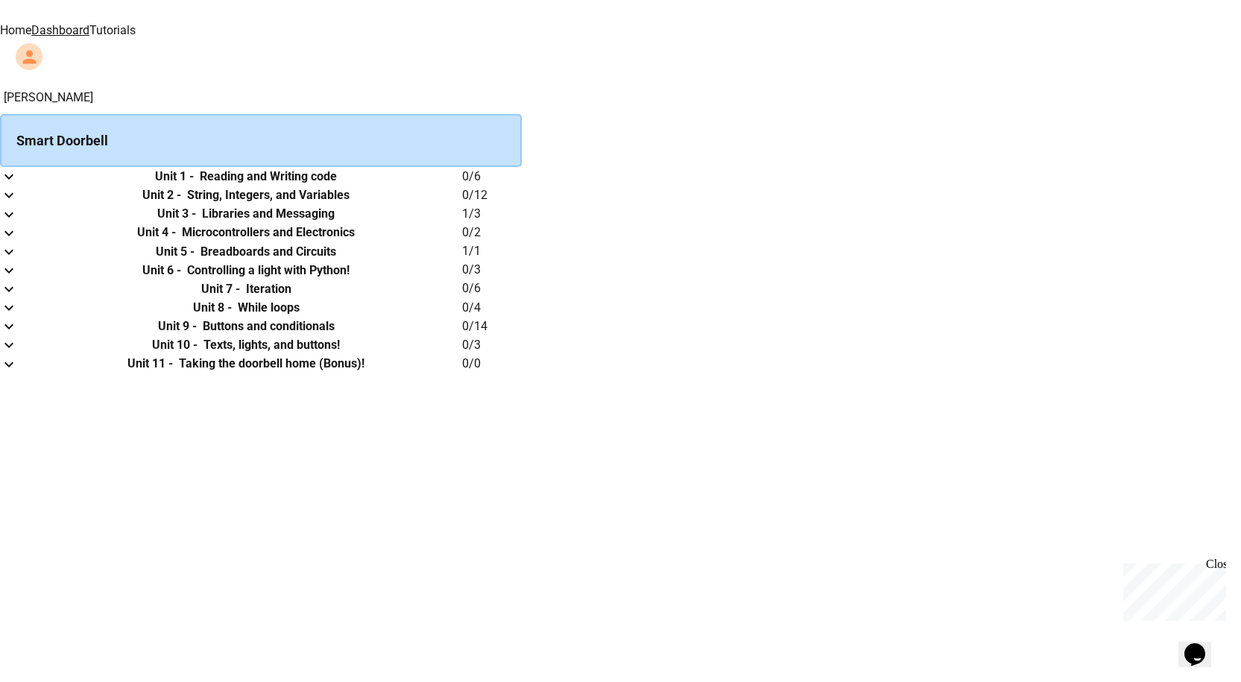
click at [18, 186] on icon "expand row" at bounding box center [9, 177] width 18 height 18
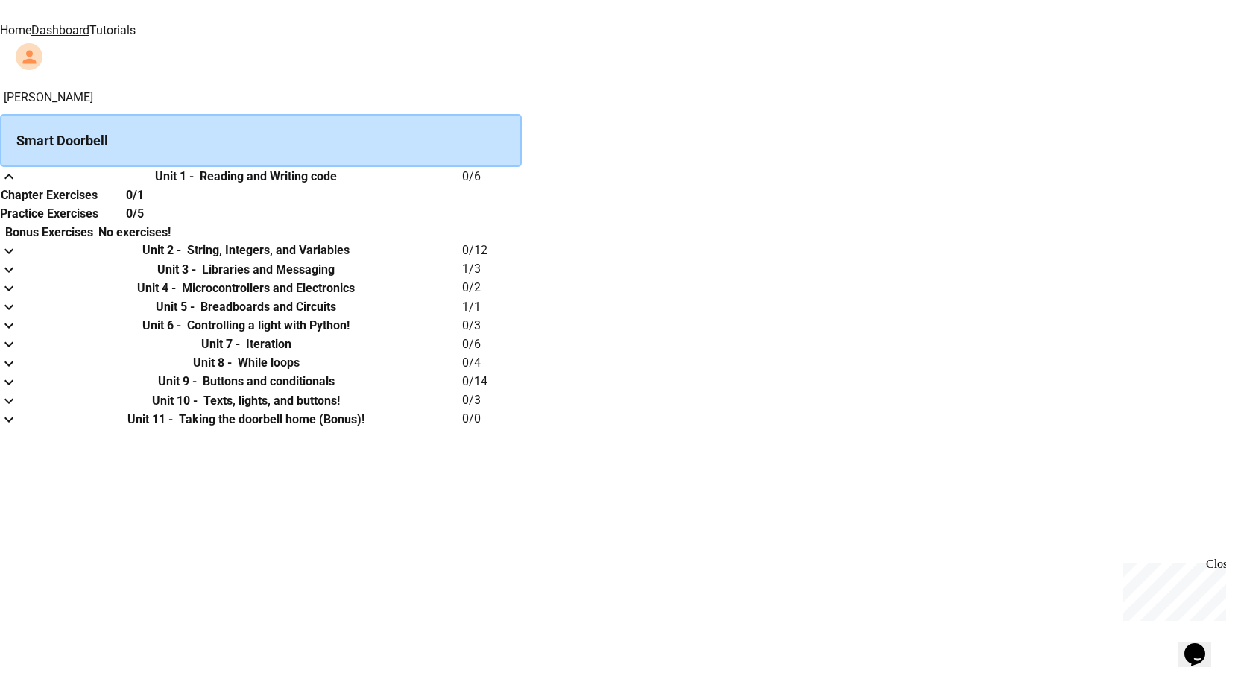
click at [337, 186] on h6 "Reading and Writing code" at bounding box center [268, 177] width 137 height 18
click at [462, 186] on th "Unit 1 - Reading and Writing code" at bounding box center [246, 176] width 432 height 19
click at [482, 114] on div "Smart Doorbell" at bounding box center [261, 140] width 522 height 53
click at [462, 120] on div "Smart Doorbell" at bounding box center [261, 140] width 522 height 53
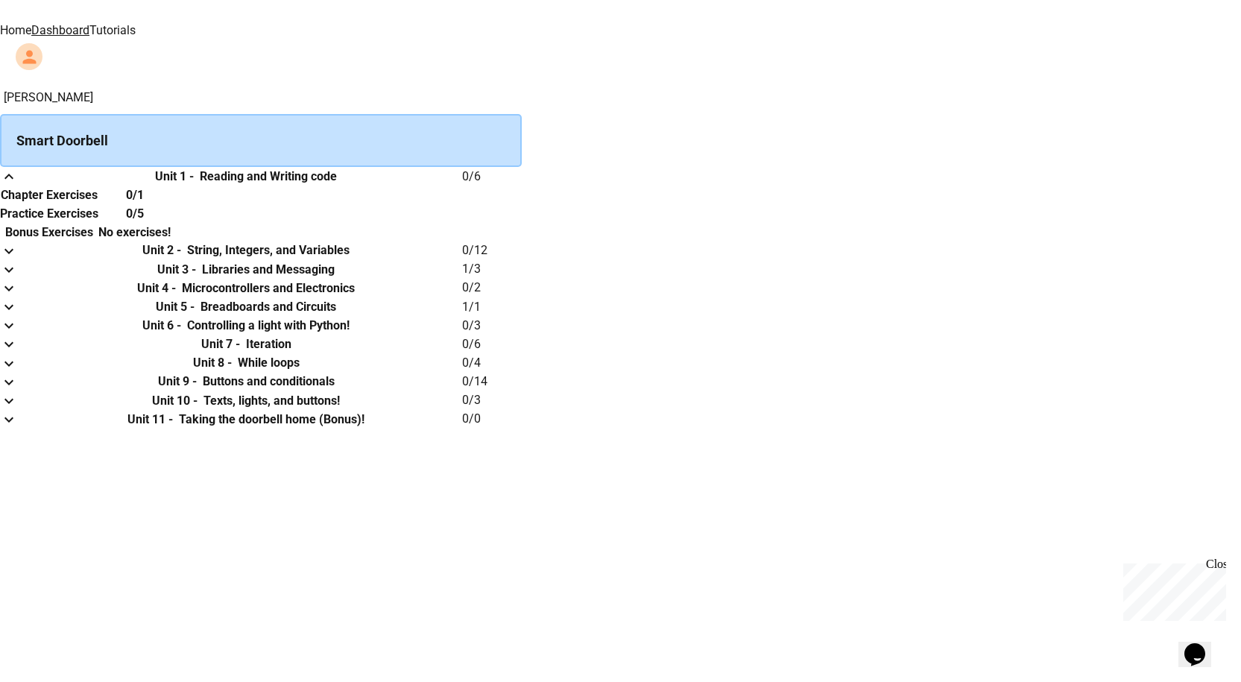
click at [462, 120] on div "Smart Doorbell" at bounding box center [261, 140] width 522 height 53
click at [478, 121] on div "Smart Doorbell" at bounding box center [261, 140] width 522 height 53
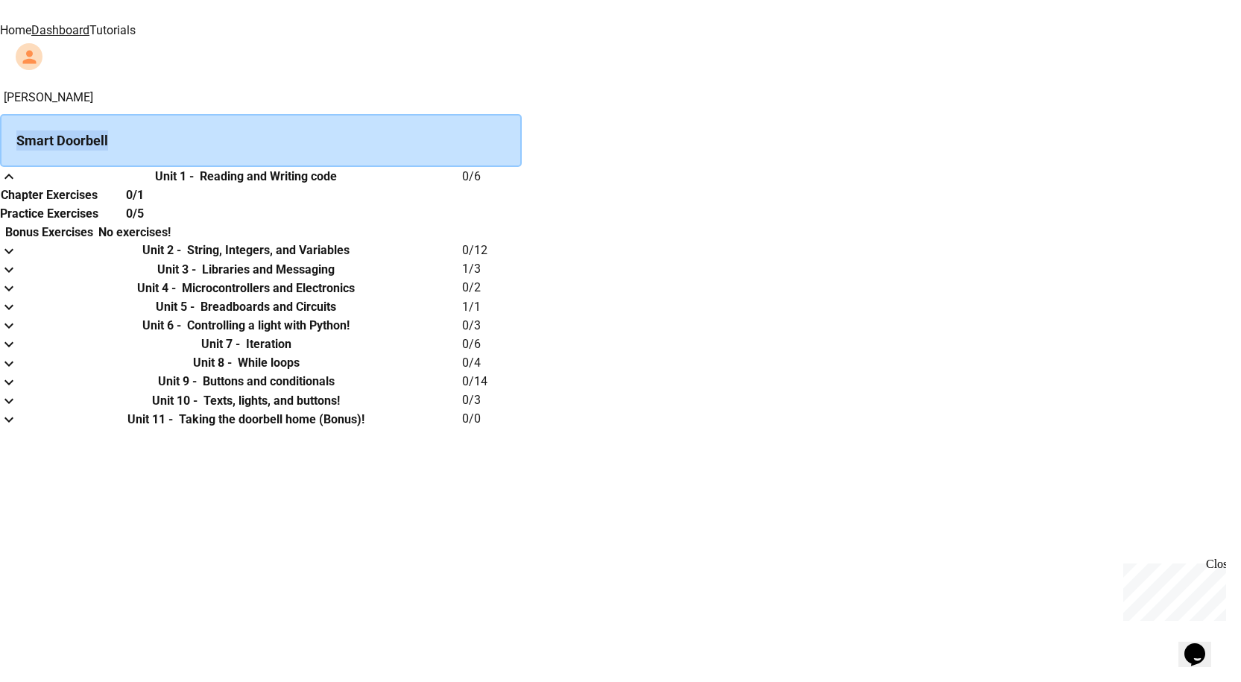
click at [478, 121] on div "Smart Doorbell" at bounding box center [261, 140] width 522 height 53
click at [924, 190] on div "[PERSON_NAME] Smart Doorbell Unit 1 - Reading and Writing code 0 / 6 Chapter Ex…" at bounding box center [620, 259] width 1241 height 340
click at [462, 429] on th "Unit 11 - Taking the doorbell home (Bonus)!" at bounding box center [246, 419] width 432 height 19
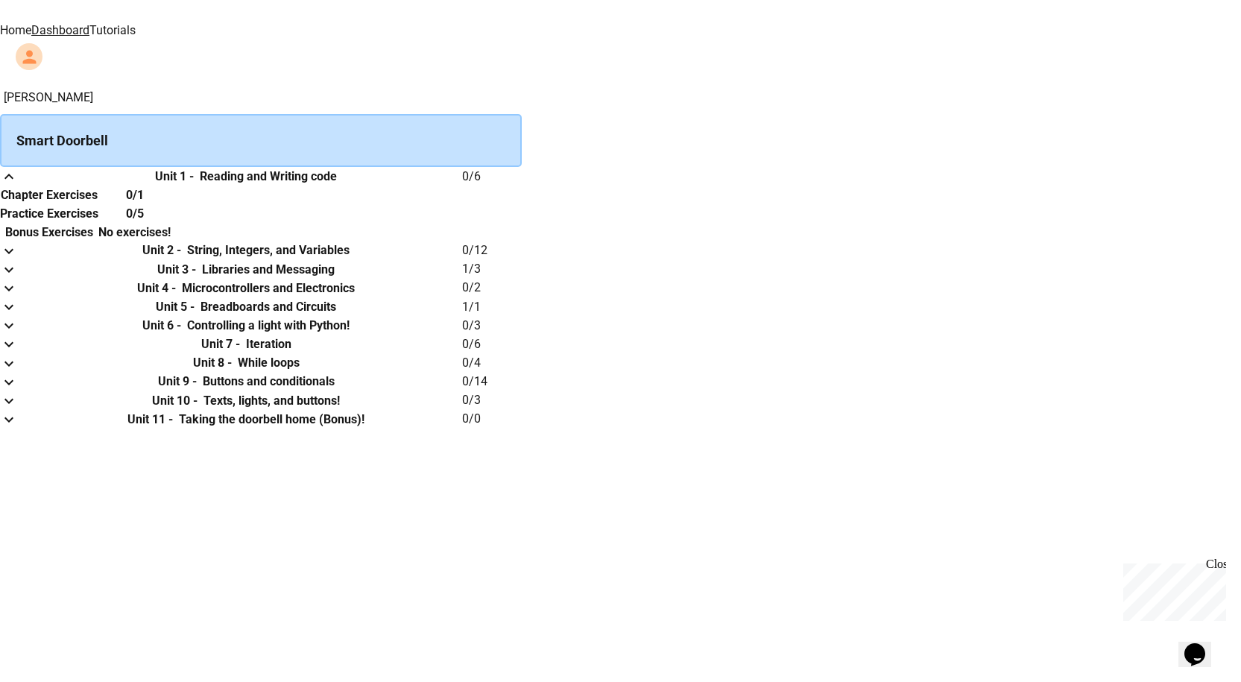
click at [18, 429] on icon "expand row" at bounding box center [9, 420] width 18 height 18
click at [98, 447] on th "Chapter Exercises" at bounding box center [49, 438] width 98 height 19
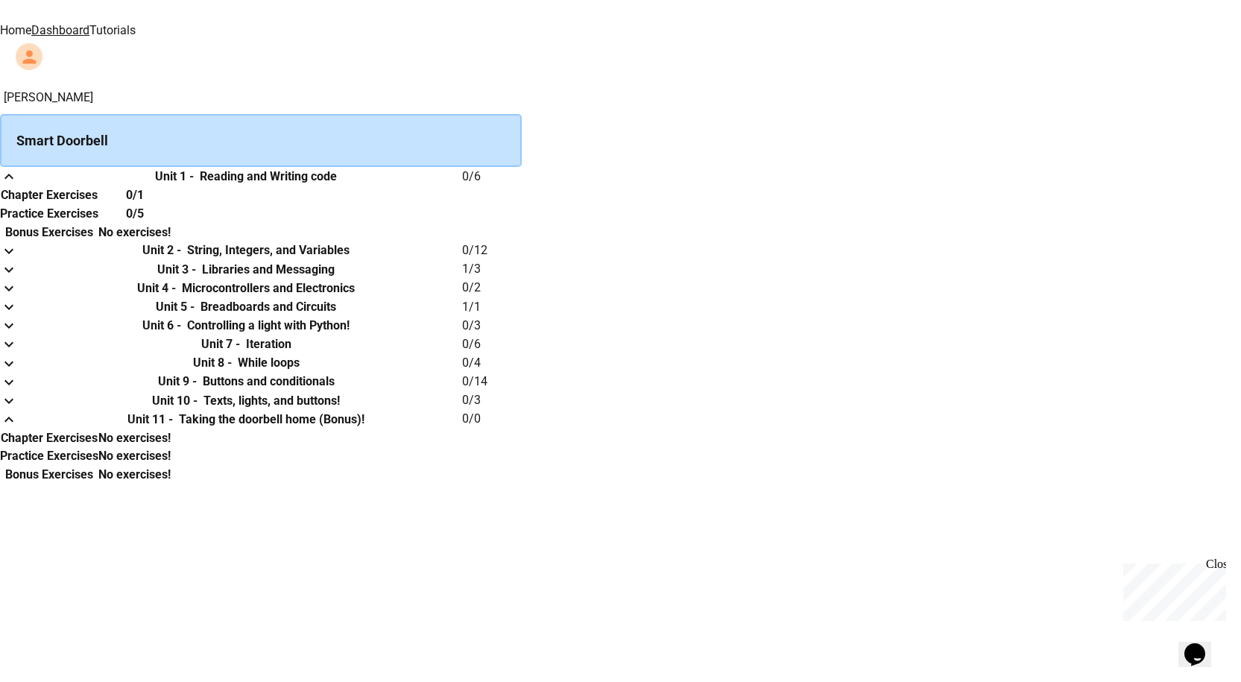
click at [98, 447] on th "Chapter Exercises" at bounding box center [49, 438] width 98 height 19
click at [462, 429] on th "Unit 11 - Taking the doorbell home (Bonus)!" at bounding box center [246, 419] width 432 height 19
click at [18, 429] on icon "expand row" at bounding box center [9, 420] width 18 height 18
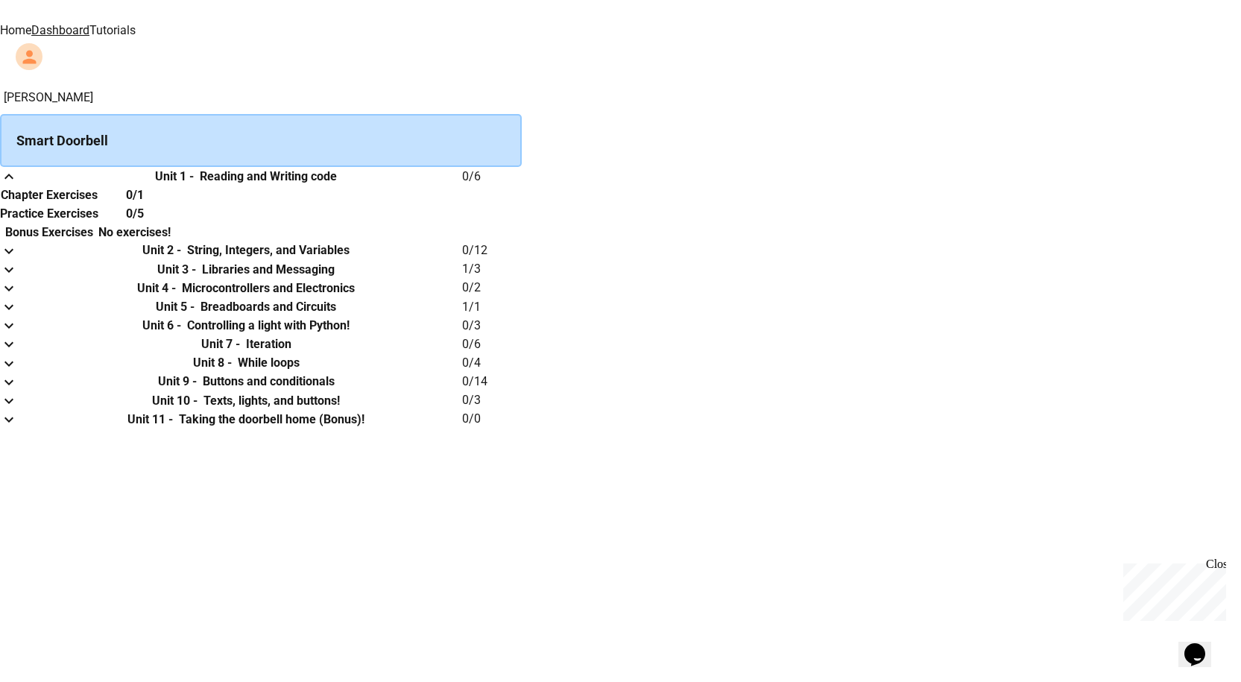
click at [89, 27] on link "Dashboard" at bounding box center [60, 30] width 58 height 14
click at [31, 26] on link "Home" at bounding box center [15, 30] width 31 height 14
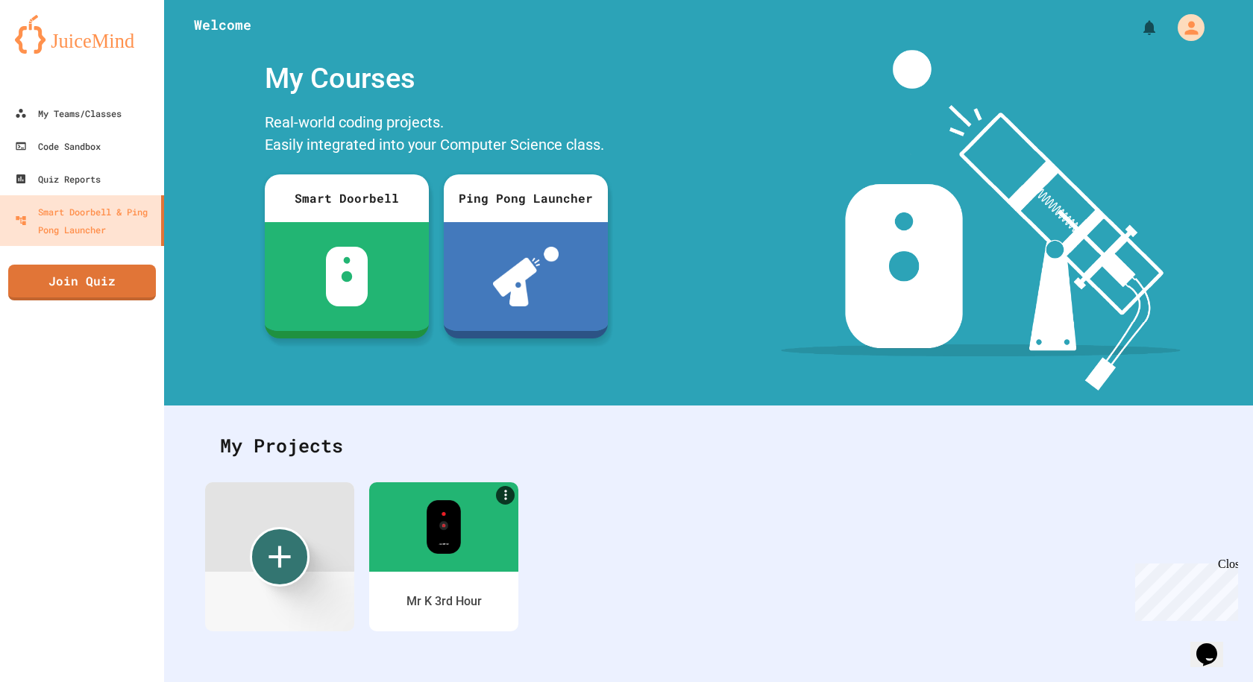
click at [1093, 14] on div at bounding box center [708, 22] width 1089 height 45
click at [1180, 19] on icon "My Account" at bounding box center [1191, 27] width 22 height 22
click at [1069, 681] on div at bounding box center [626, 682] width 1253 height 0
click at [127, 263] on div "My Teams/Classes Code Sandbox Quiz Reports Smart Doorbell & Ping Pong Launcher …" at bounding box center [82, 341] width 164 height 682
click at [126, 268] on link "Join Quiz" at bounding box center [82, 283] width 148 height 36
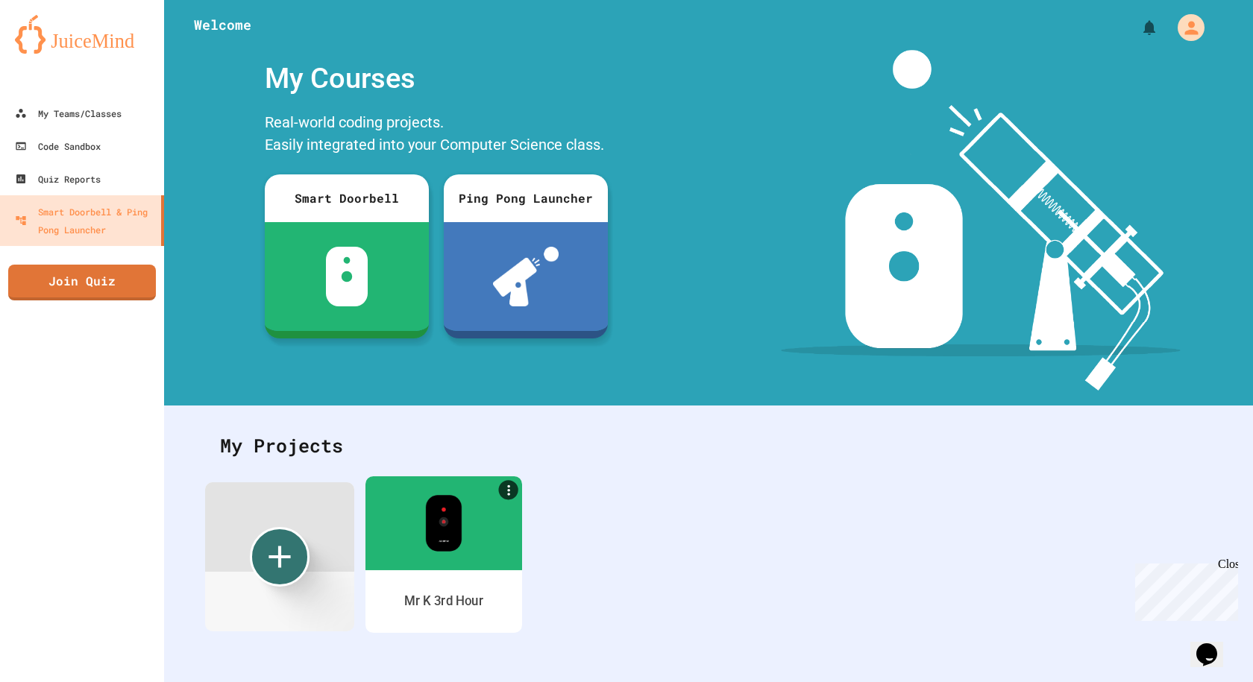
click at [444, 567] on div at bounding box center [443, 523] width 157 height 94
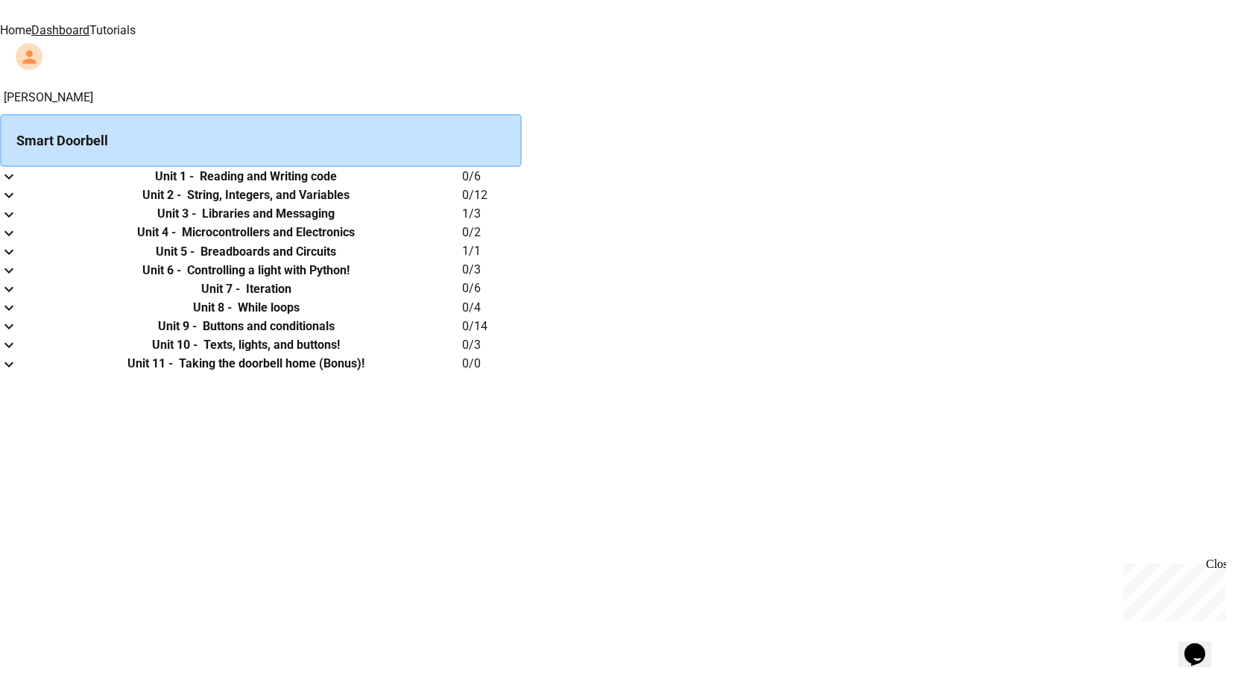
click at [18, 183] on icon "expand row" at bounding box center [9, 177] width 18 height 18
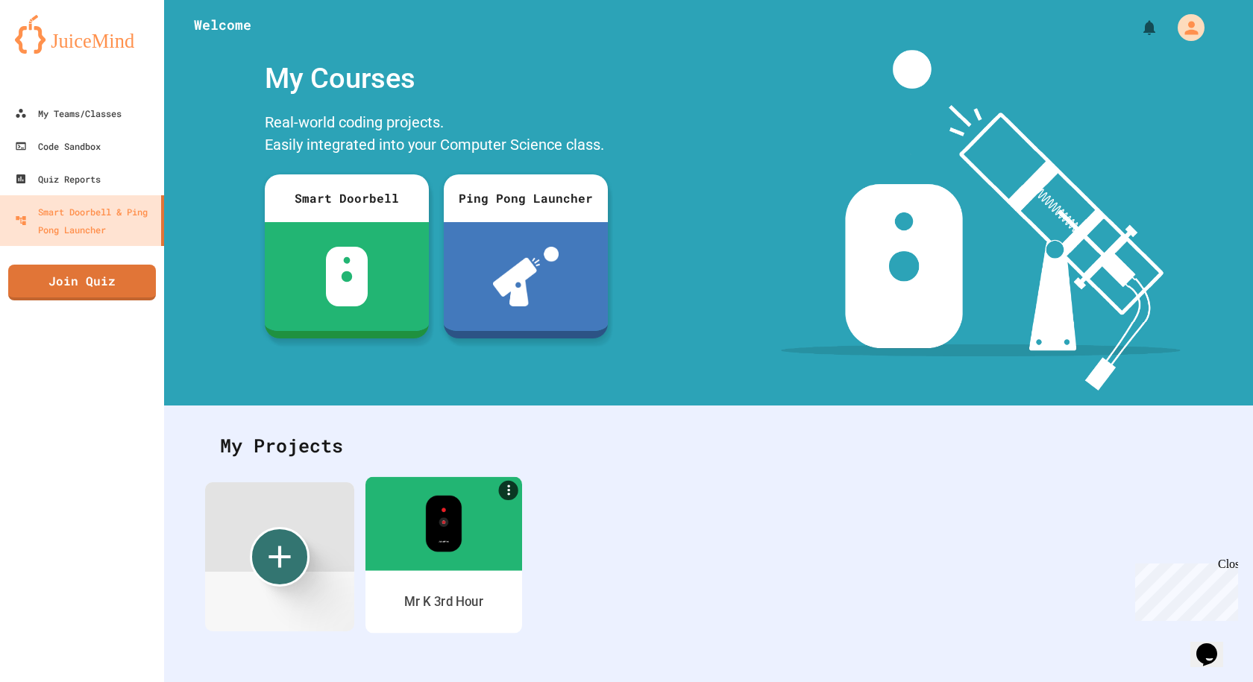
click at [428, 544] on img at bounding box center [443, 523] width 37 height 57
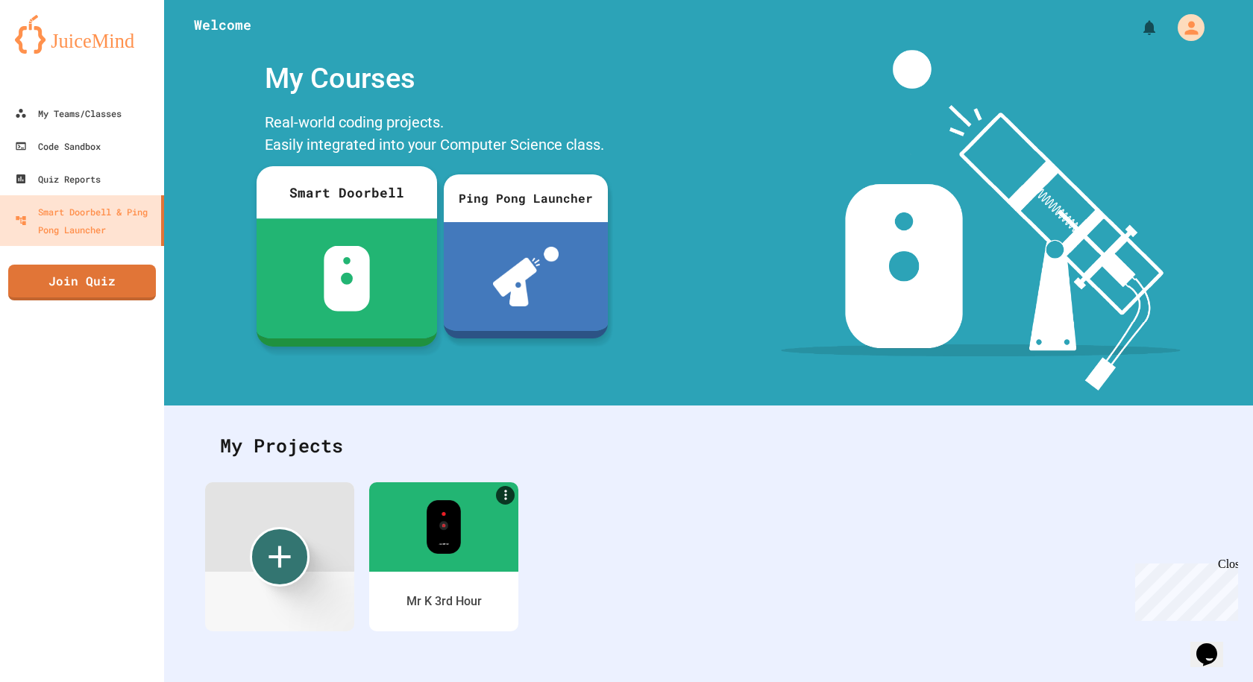
click at [391, 333] on div at bounding box center [346, 278] width 180 height 120
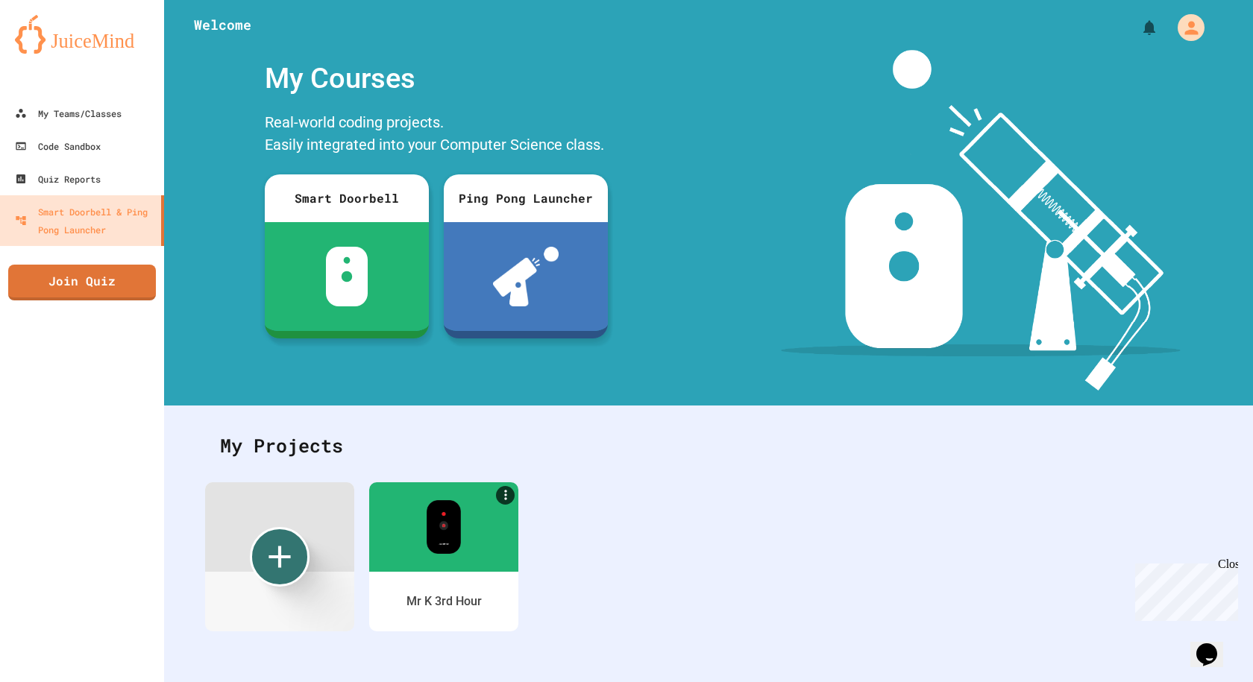
type input "******"
